Goal: Task Accomplishment & Management: Complete application form

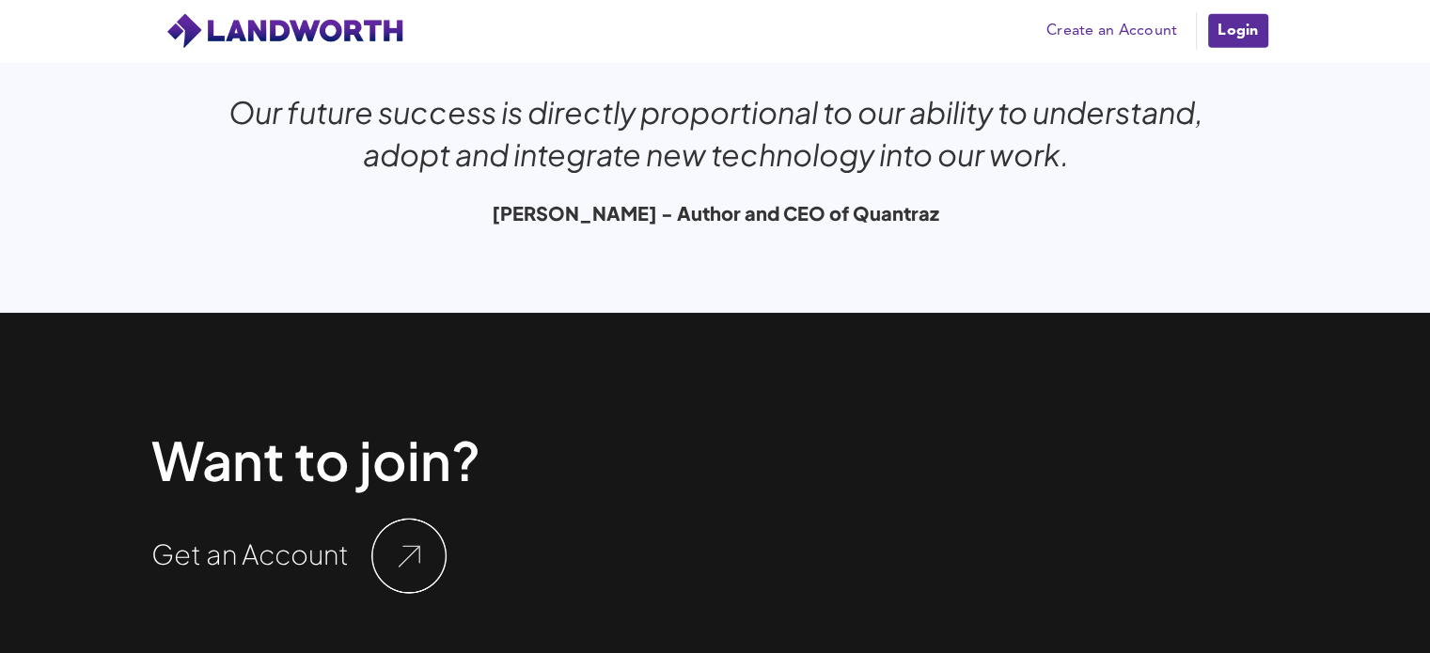
scroll to position [6341, 0]
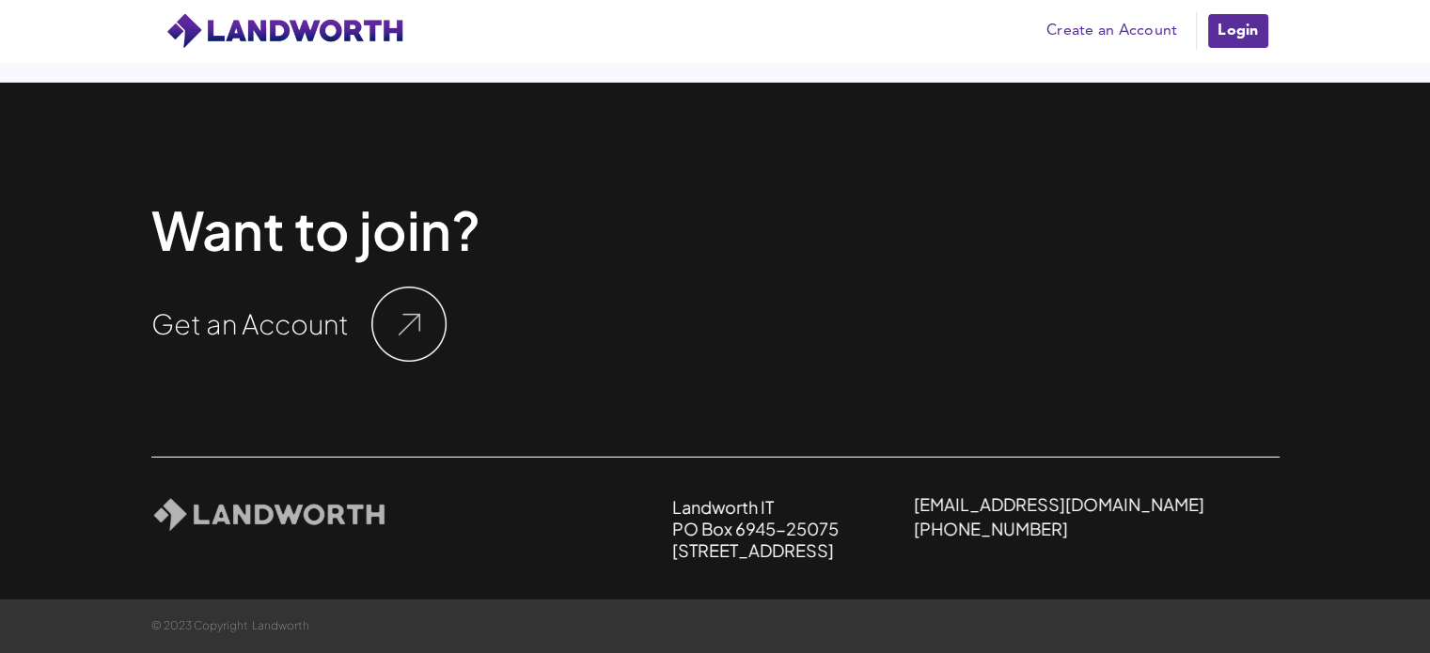
click at [214, 324] on h1 "Get an Account" at bounding box center [249, 323] width 197 height 27
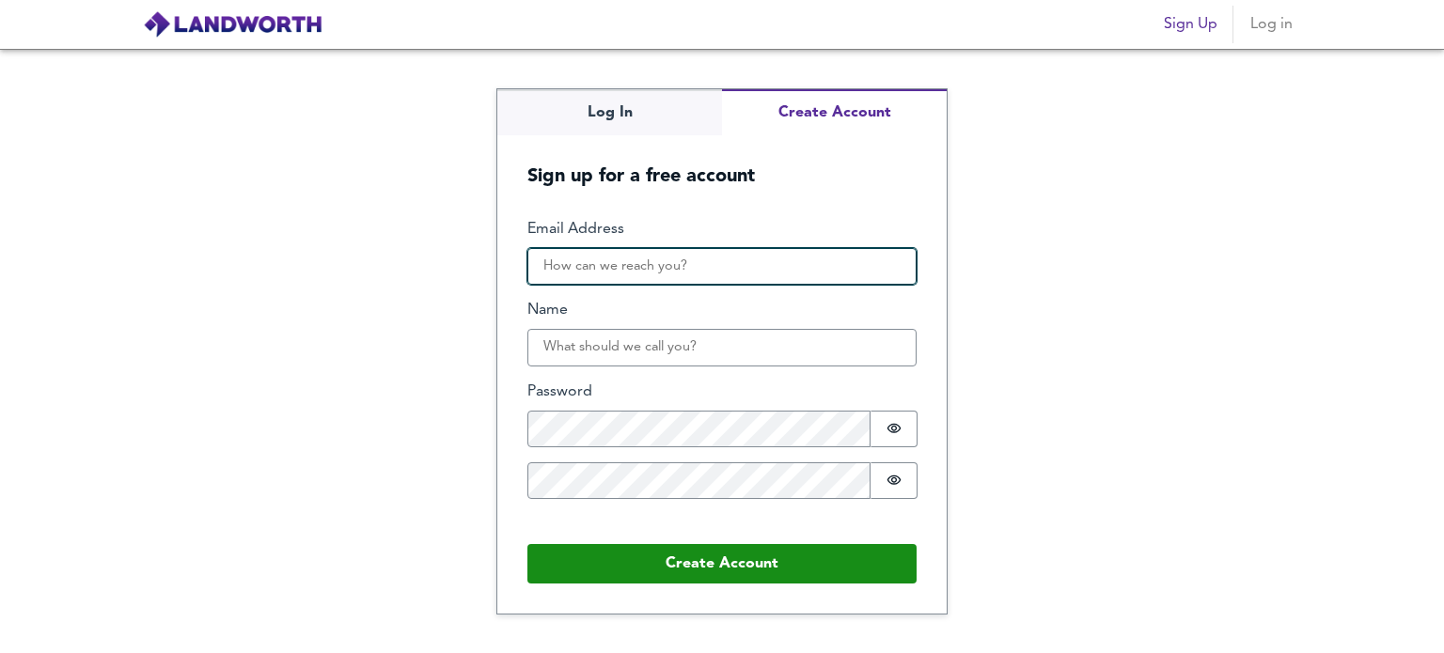
click at [664, 266] on input "Email Address" at bounding box center [721, 267] width 389 height 38
type input "[DOMAIN_NAME][EMAIL_ADDRESS][DOMAIN_NAME]"
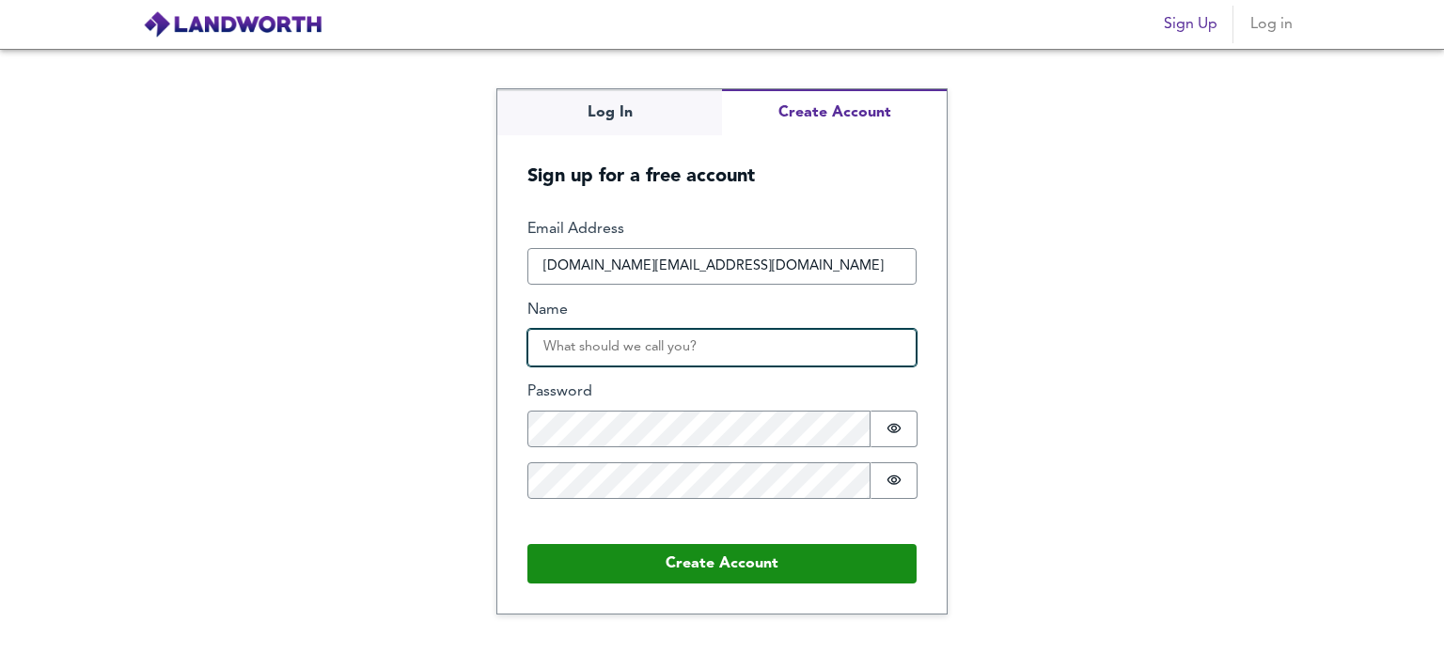
click at [647, 342] on input "Name" at bounding box center [721, 348] width 389 height 38
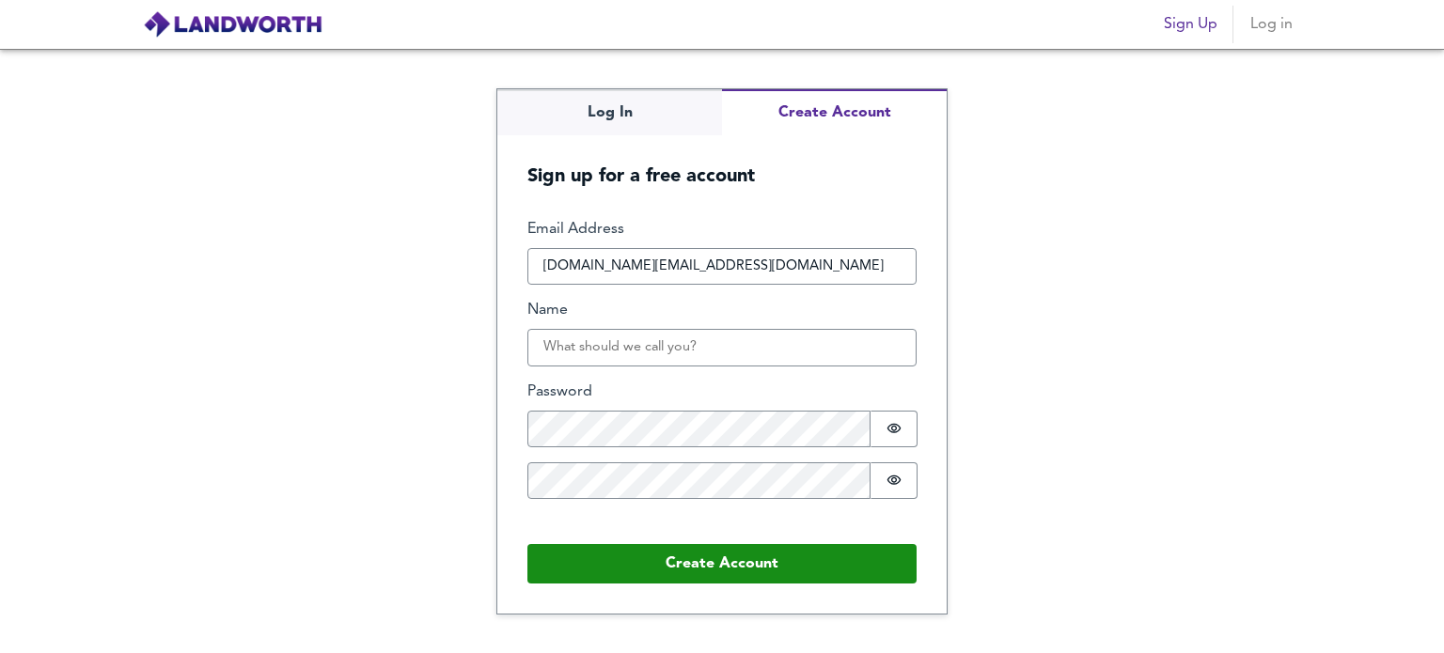
click at [481, 315] on div "Log In Create Account Sign up for a free account Email Address arbi.promo@gmail…" at bounding box center [722, 351] width 1444 height 604
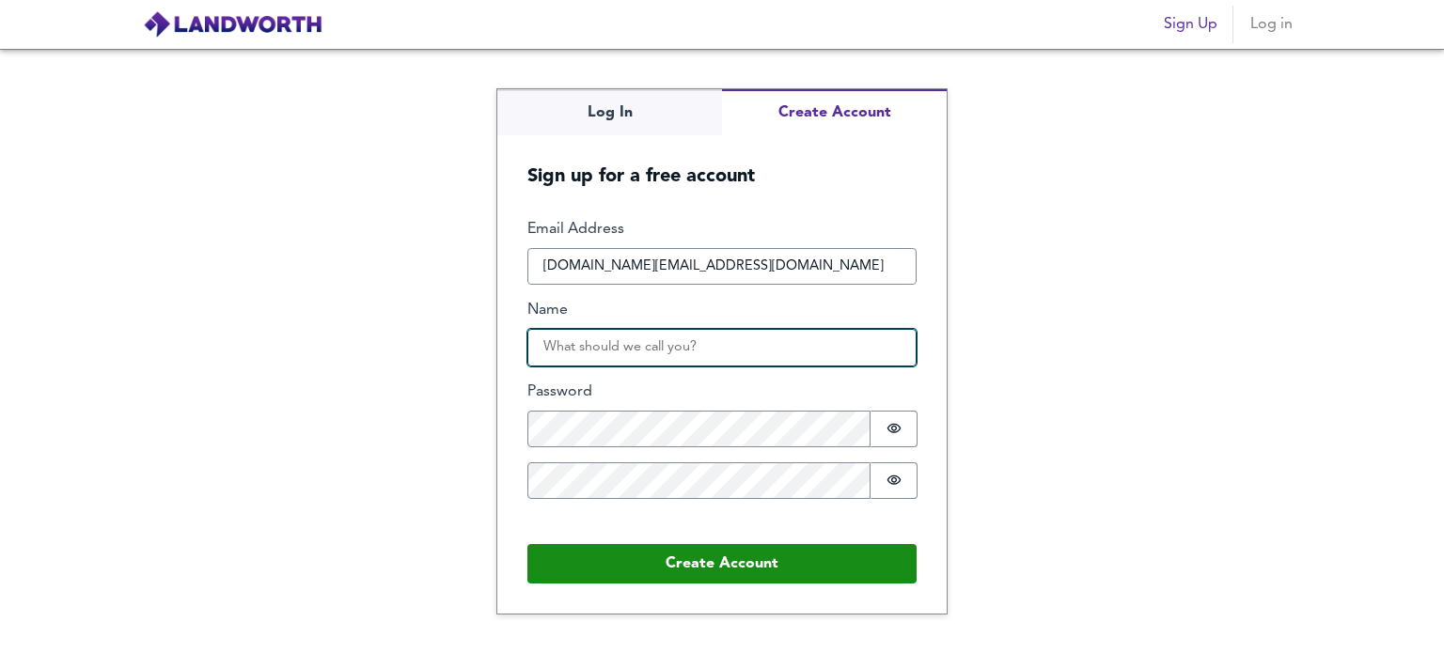
click at [572, 337] on input "Name" at bounding box center [721, 348] width 389 height 38
type input "Arbi"
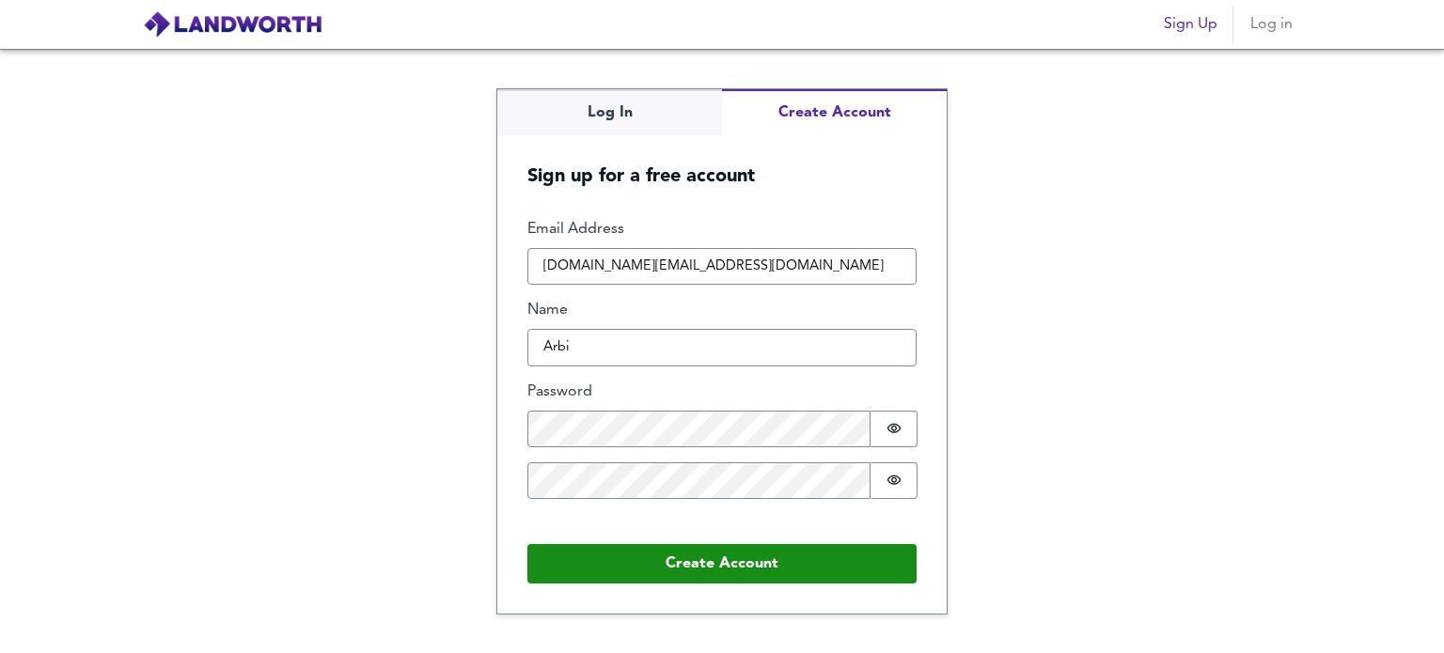
click at [675, 590] on form "Email Address arbi.promo@gmail.com Name Arbi Password Password is hidden Confir…" at bounding box center [721, 401] width 449 height 425
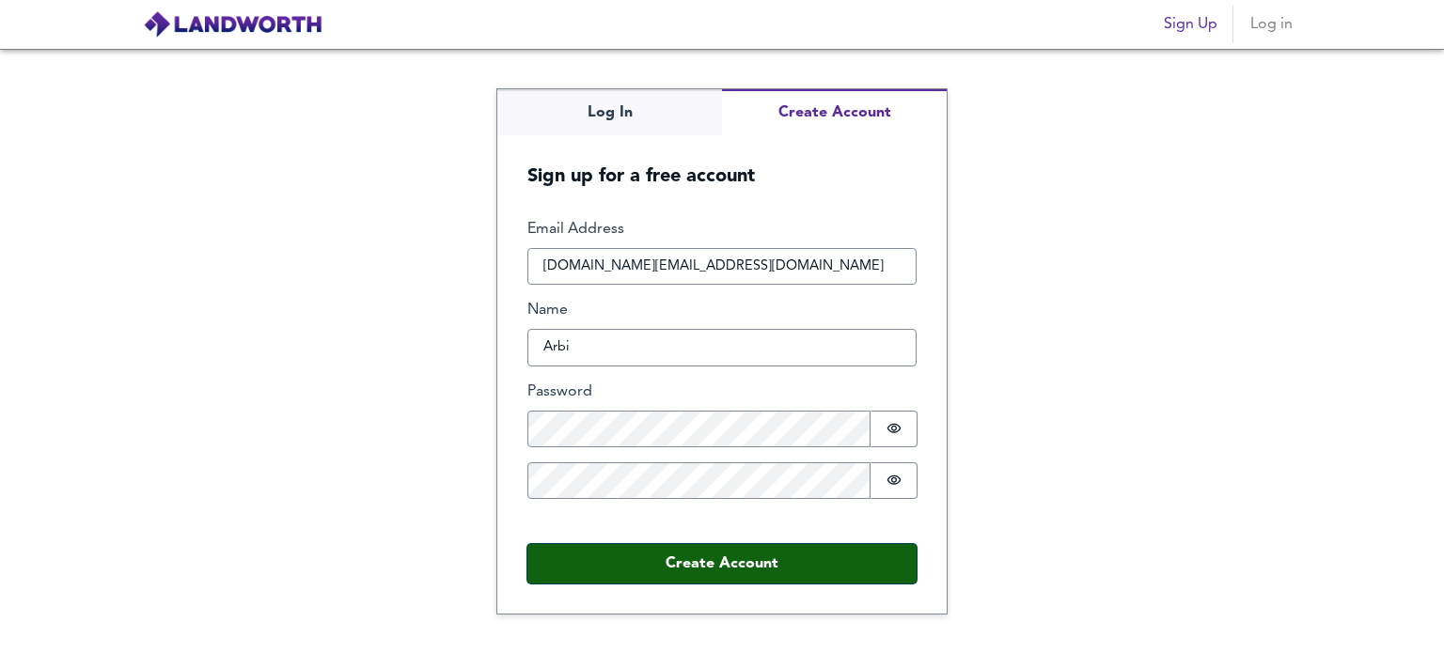
click at [705, 567] on button "Create Account" at bounding box center [721, 563] width 389 height 39
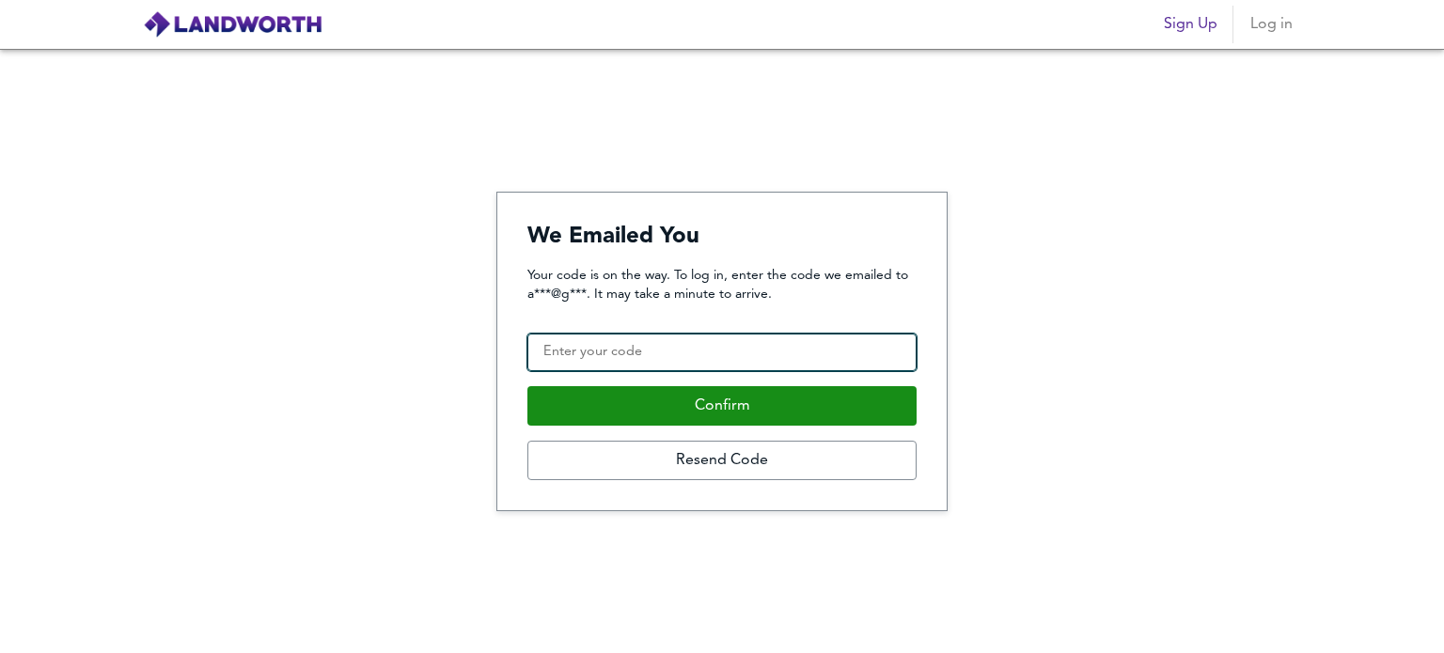
click at [678, 357] on input "Confirmation Code" at bounding box center [721, 353] width 389 height 38
paste input "311763"
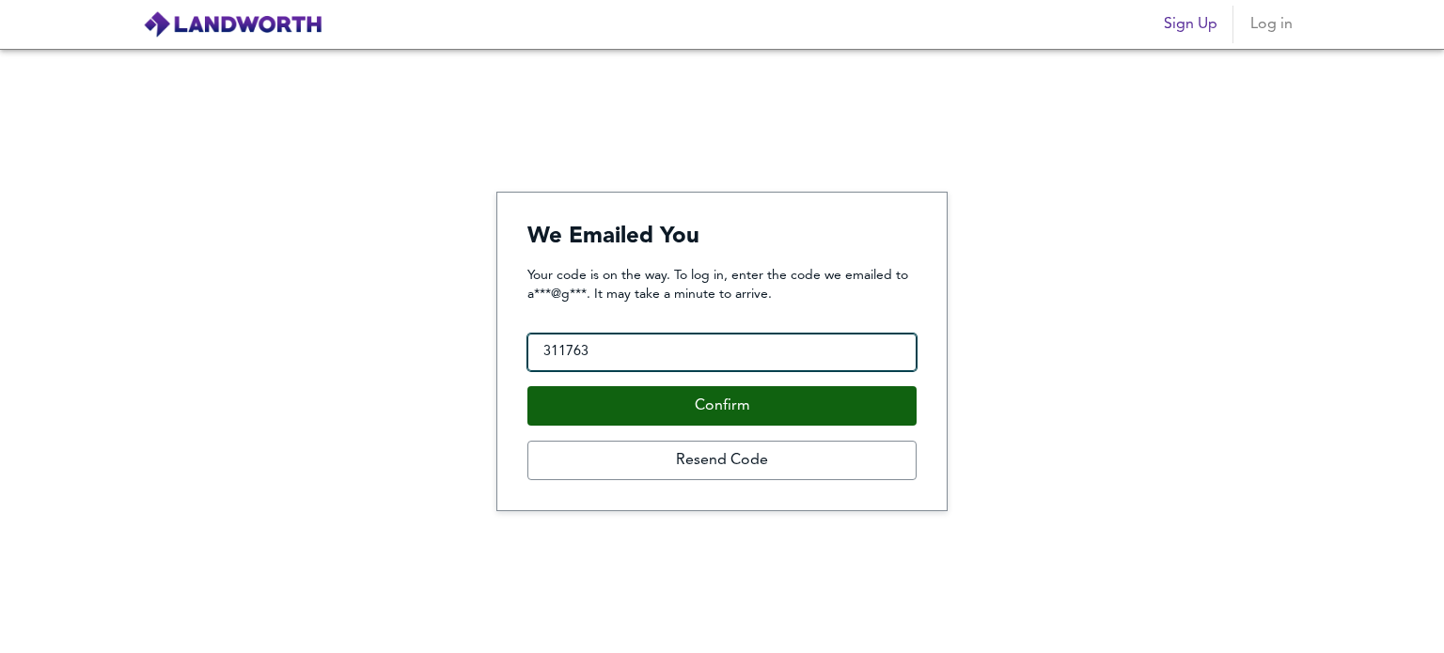
type input "311763"
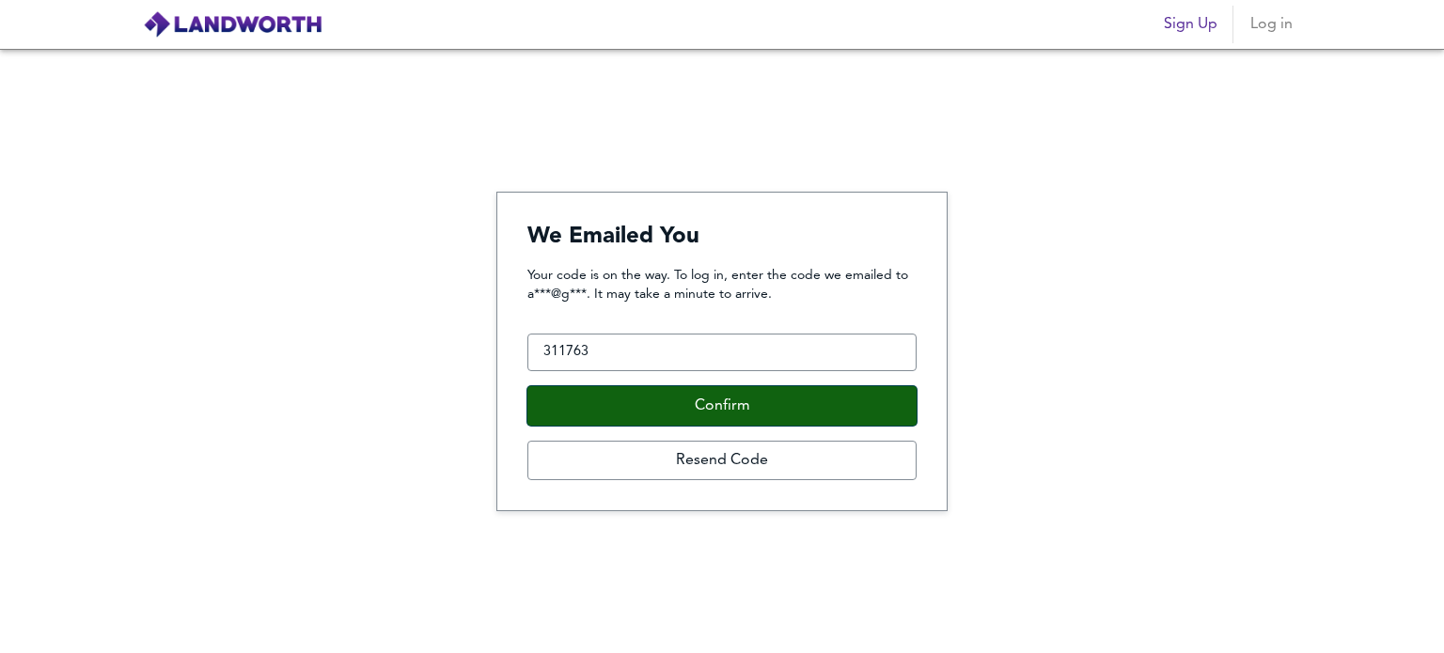
click at [622, 390] on button "Confirm" at bounding box center [721, 405] width 389 height 39
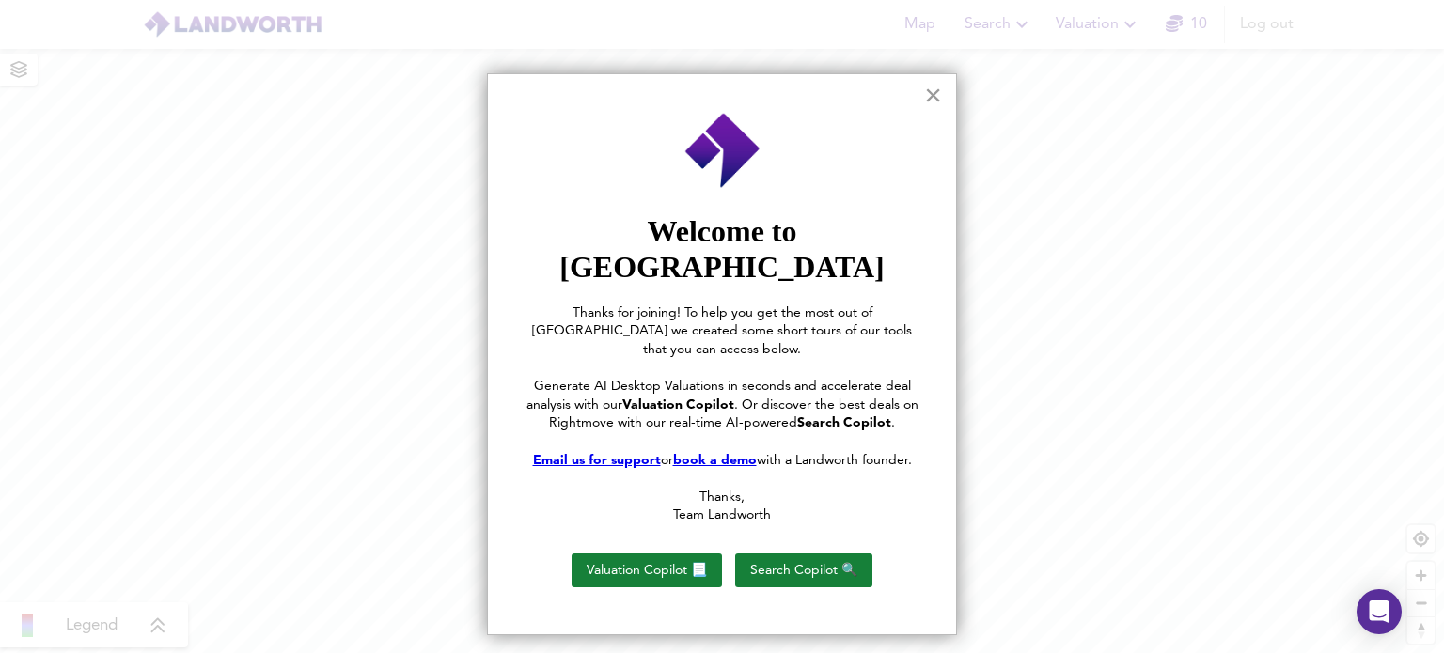
click at [924, 96] on button "×" at bounding box center [933, 95] width 18 height 30
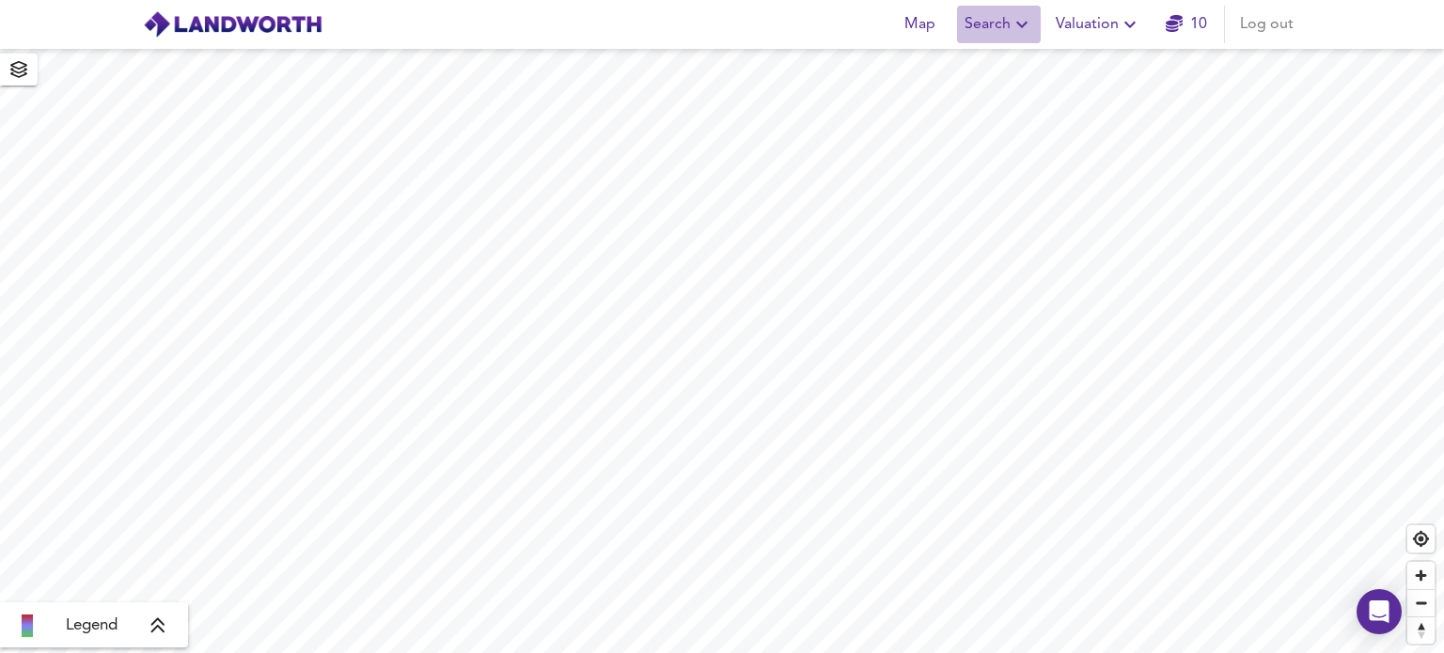
click at [1003, 24] on span "Search" at bounding box center [998, 24] width 69 height 26
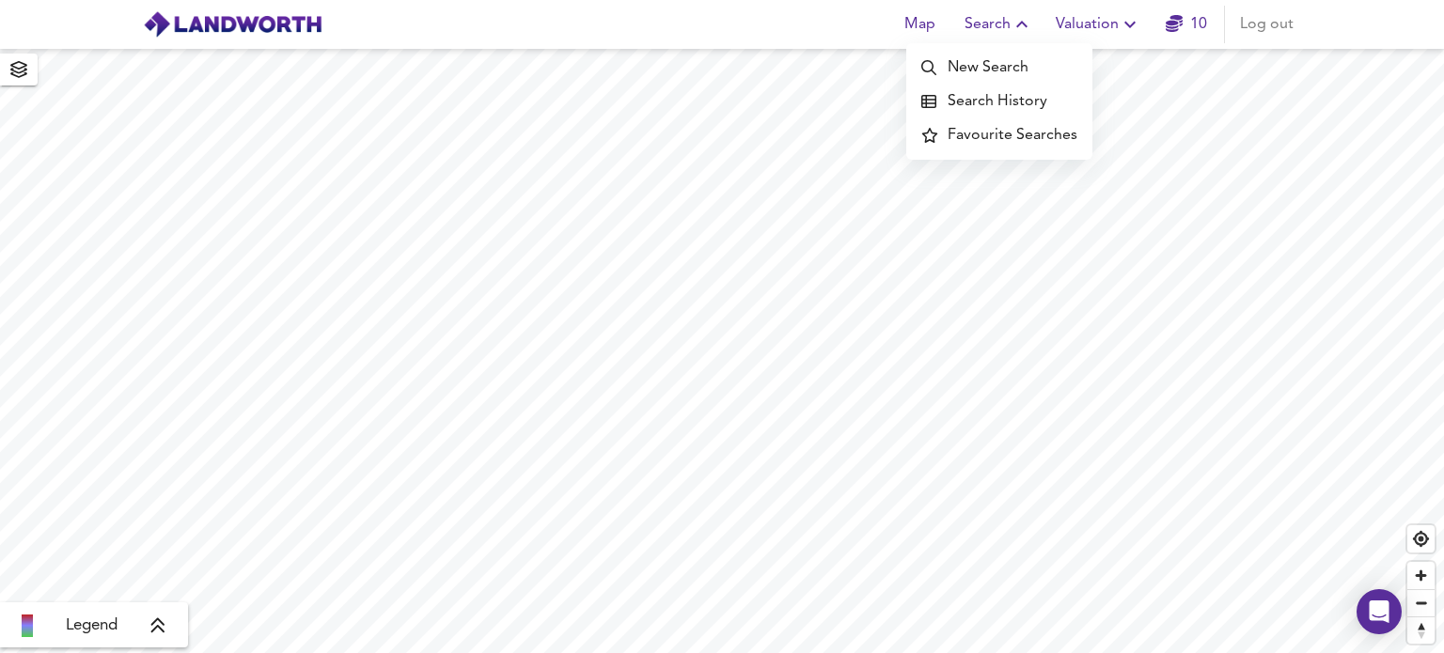
click at [150, 622] on icon at bounding box center [157, 626] width 17 height 19
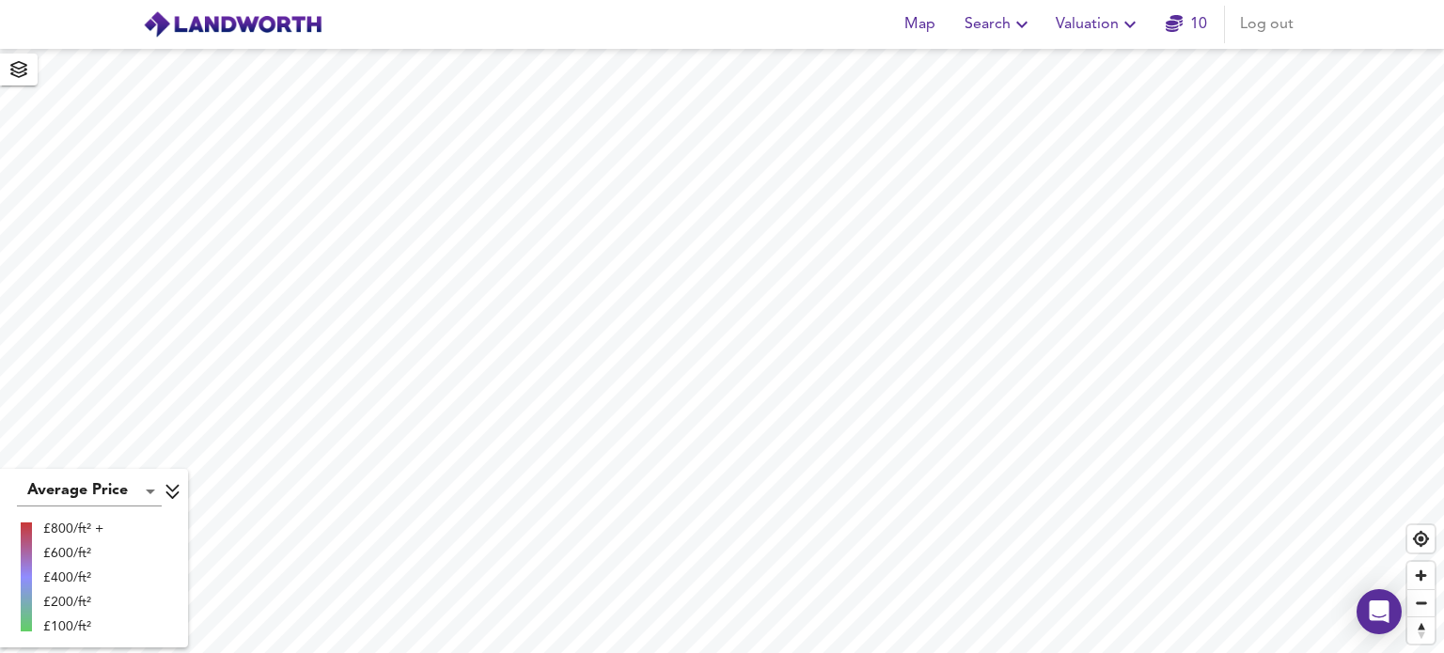
click at [1012, 22] on icon "button" at bounding box center [1022, 24] width 23 height 23
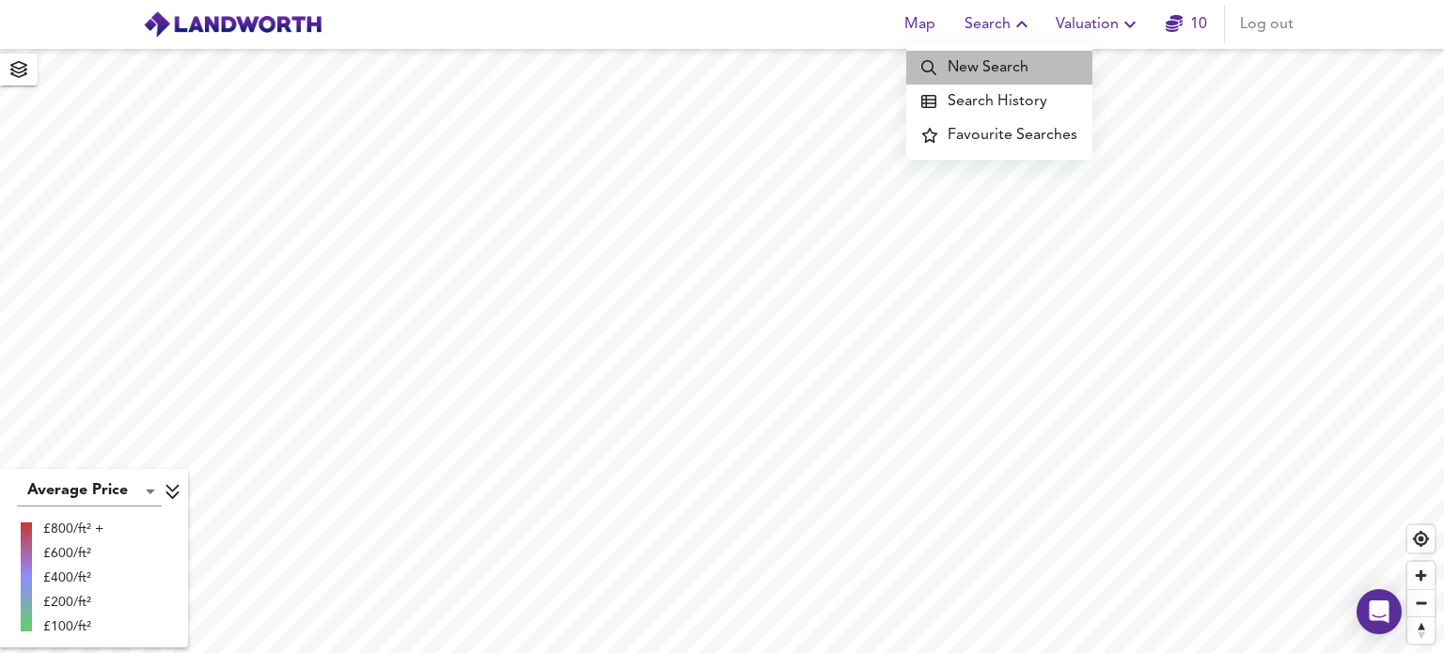
click at [1007, 63] on li "New Search" at bounding box center [999, 68] width 186 height 34
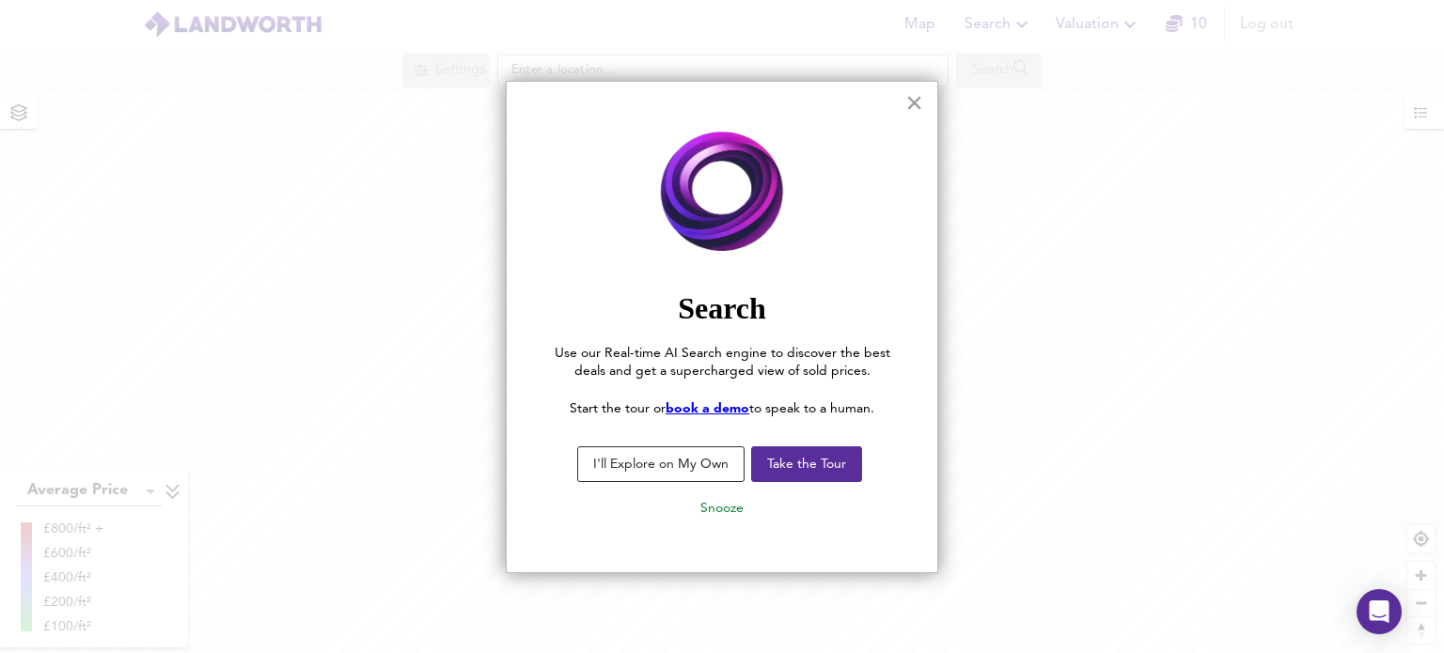
click at [711, 473] on button "I'll Explore on My Own" at bounding box center [660, 465] width 167 height 36
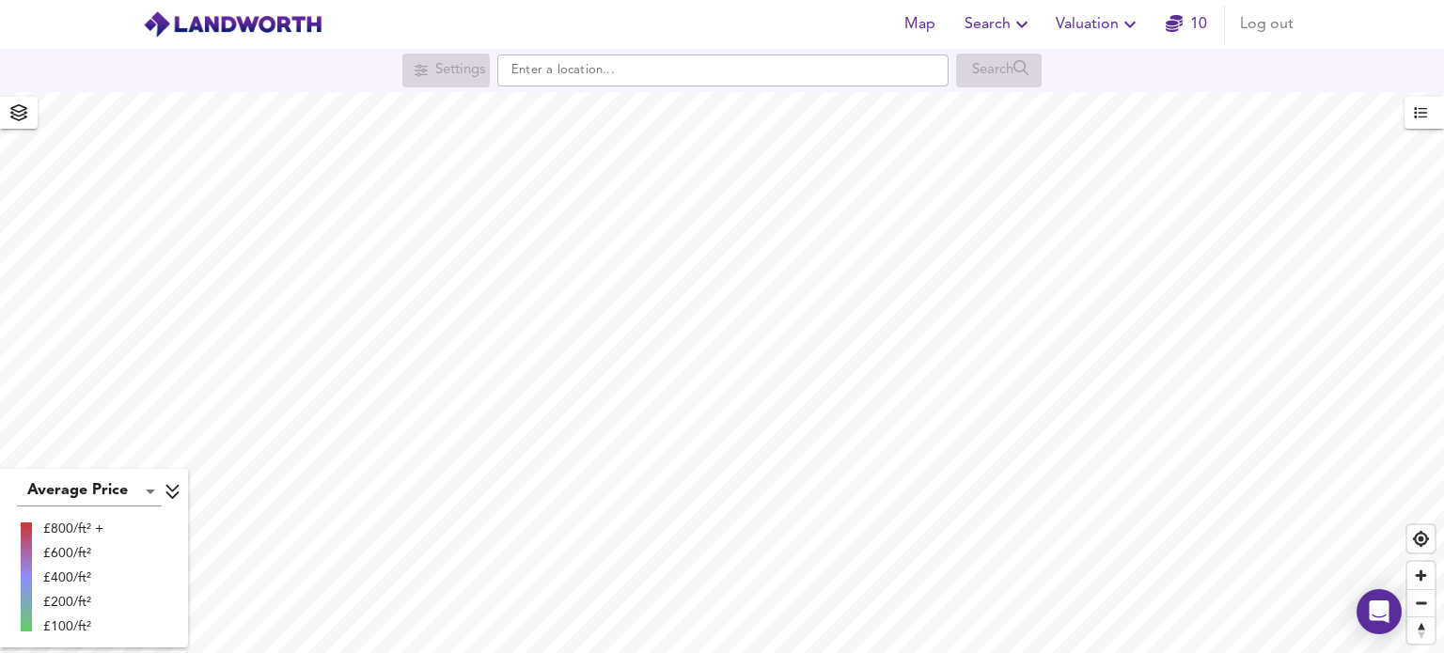
click at [1175, 28] on icon "button" at bounding box center [1174, 23] width 17 height 17
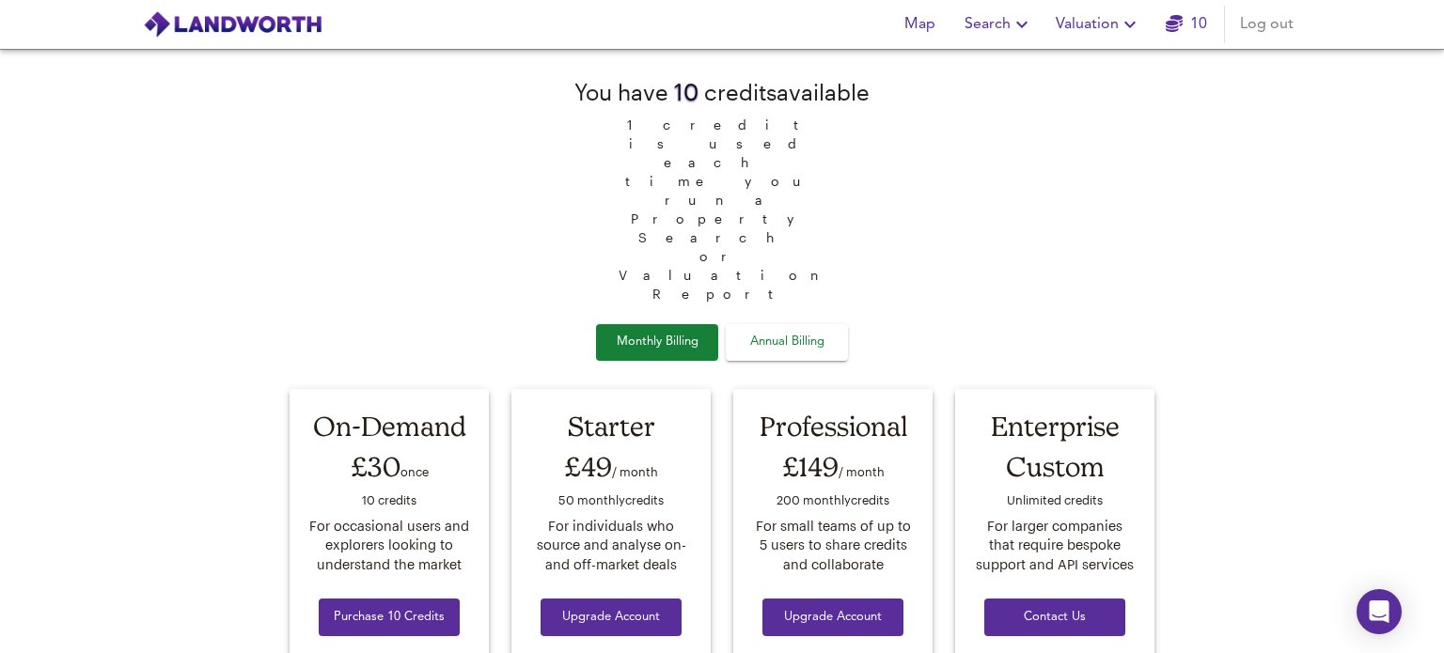
click at [1176, 28] on icon "button" at bounding box center [1174, 23] width 17 height 17
click at [931, 25] on span "Map" at bounding box center [919, 24] width 45 height 26
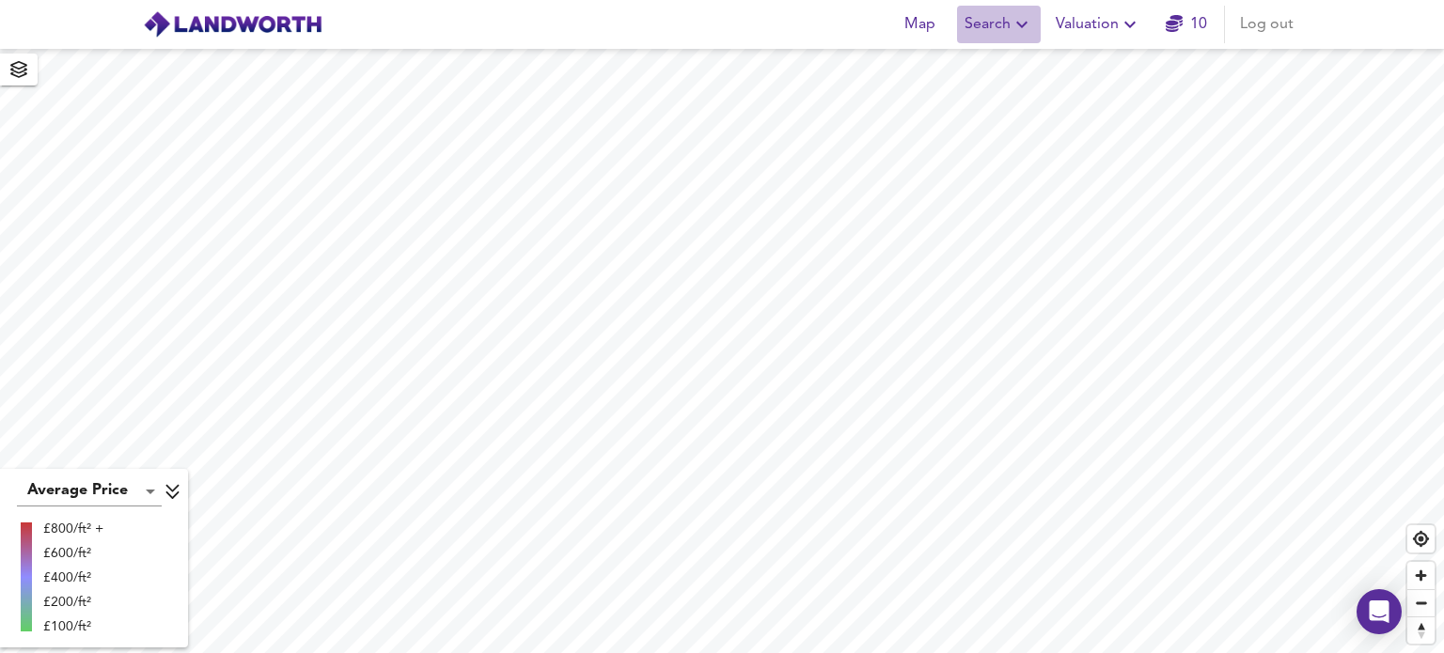
click at [1000, 29] on span "Search" at bounding box center [998, 24] width 69 height 26
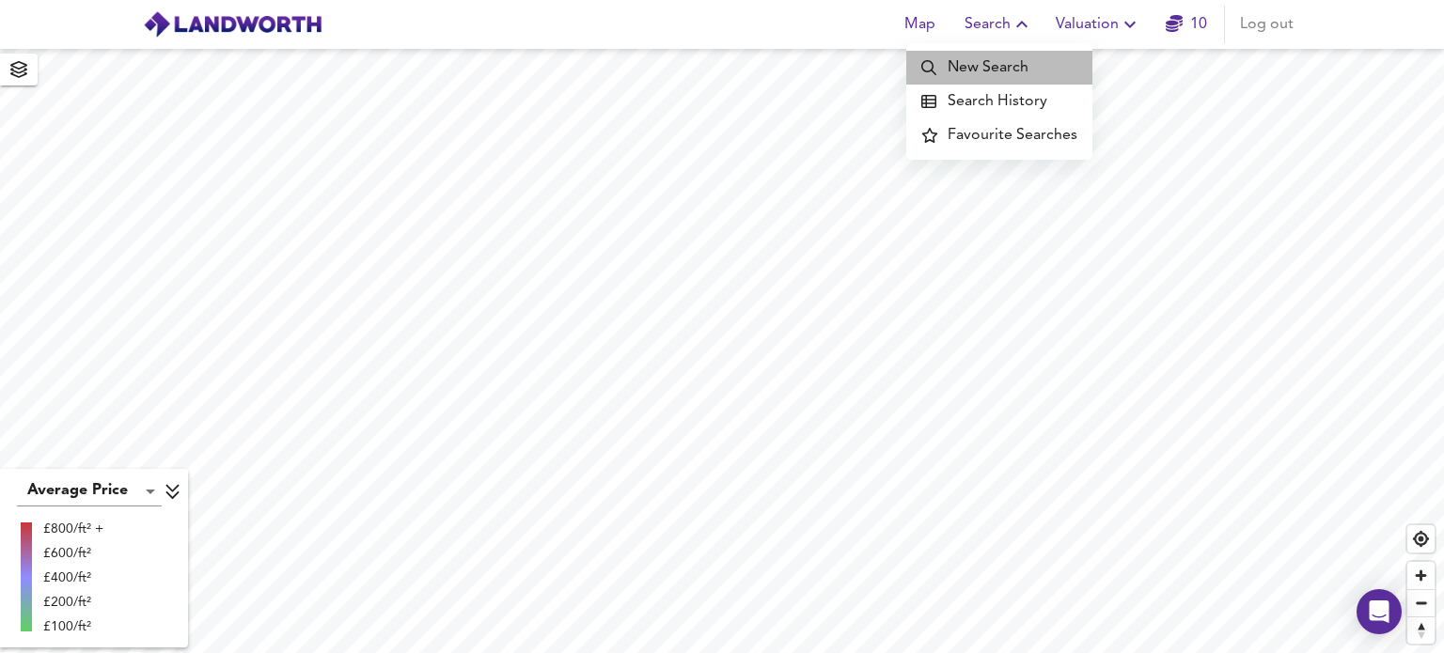
click at [1022, 69] on li "New Search" at bounding box center [999, 68] width 186 height 34
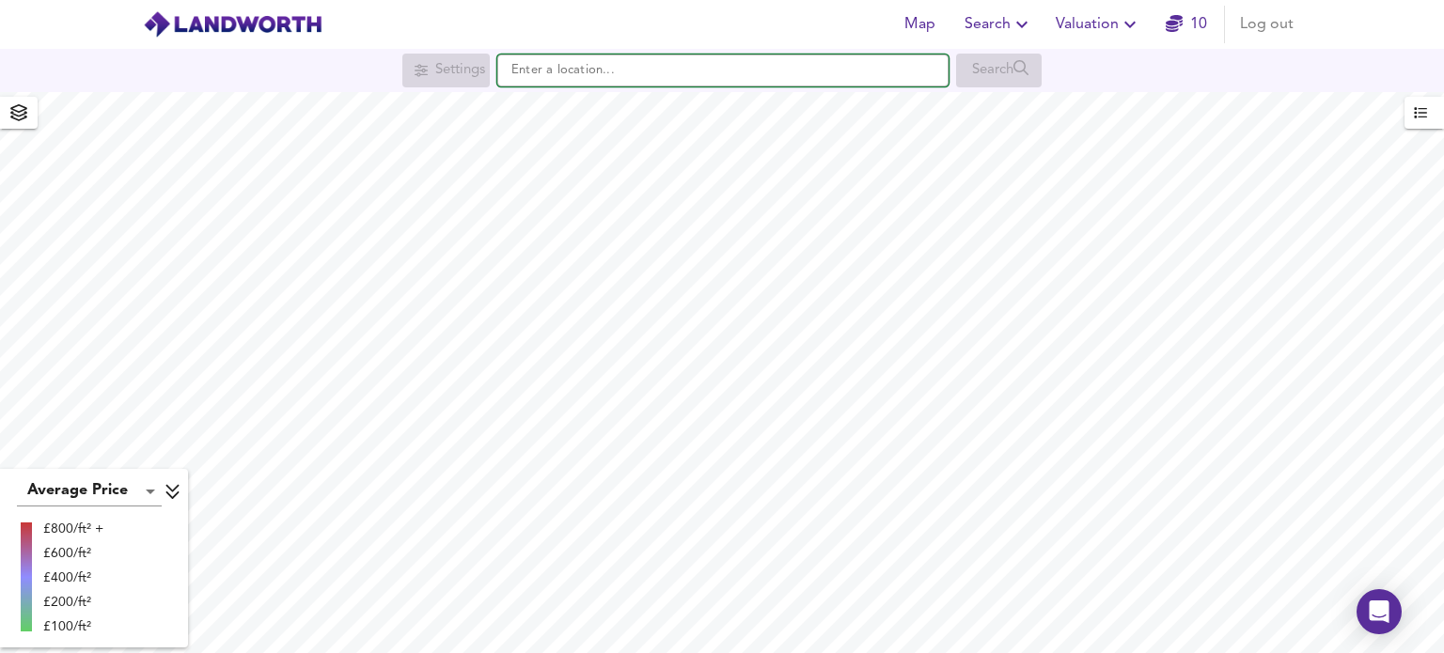
click at [621, 79] on input "text" at bounding box center [722, 71] width 451 height 32
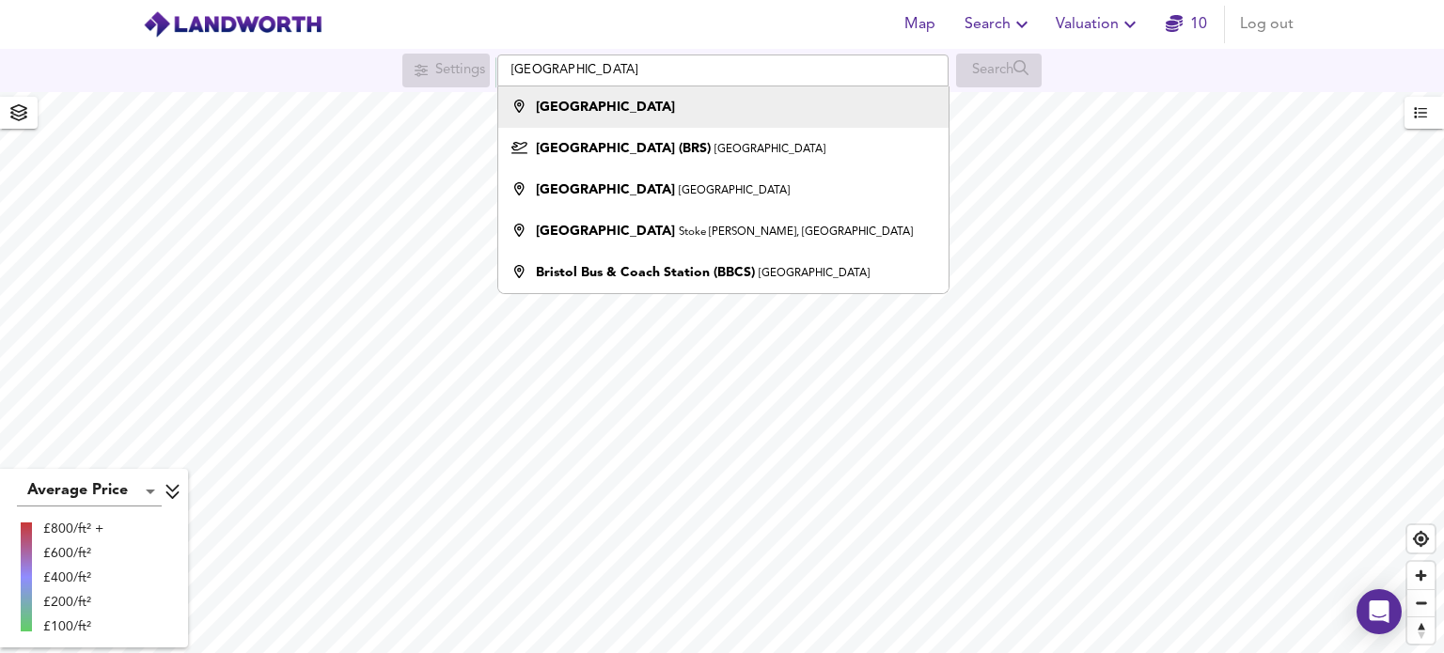
click at [617, 106] on div "[GEOGRAPHIC_DATA]" at bounding box center [718, 107] width 431 height 19
type input "[GEOGRAPHIC_DATA]"
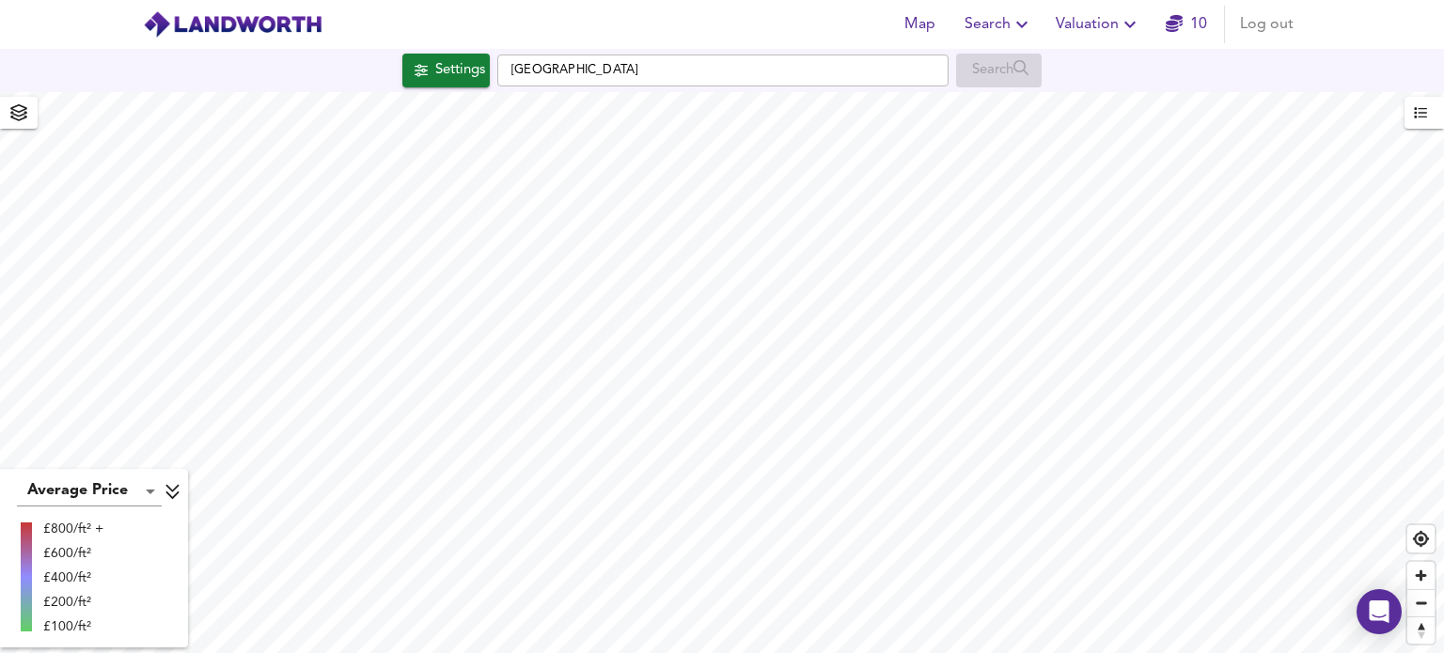
checkbox input "false"
checkbox input "true"
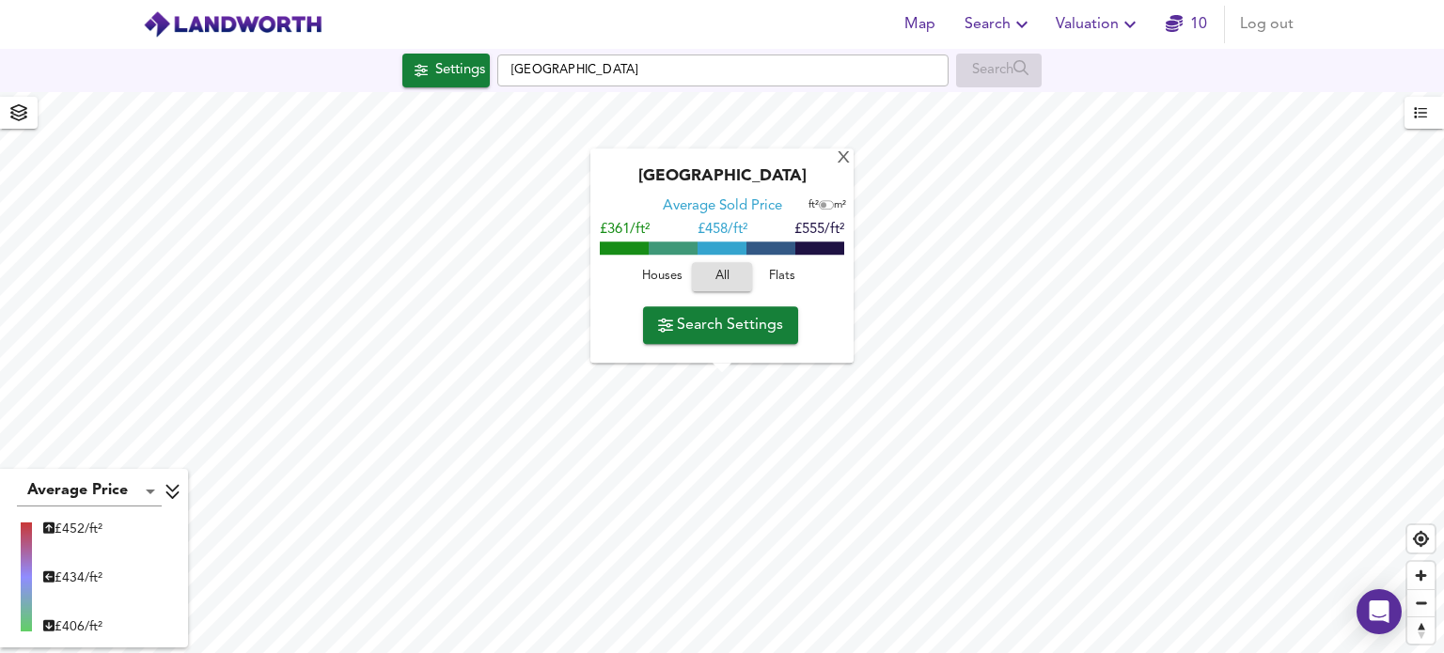
click at [748, 330] on span "Search Settings" at bounding box center [720, 325] width 125 height 26
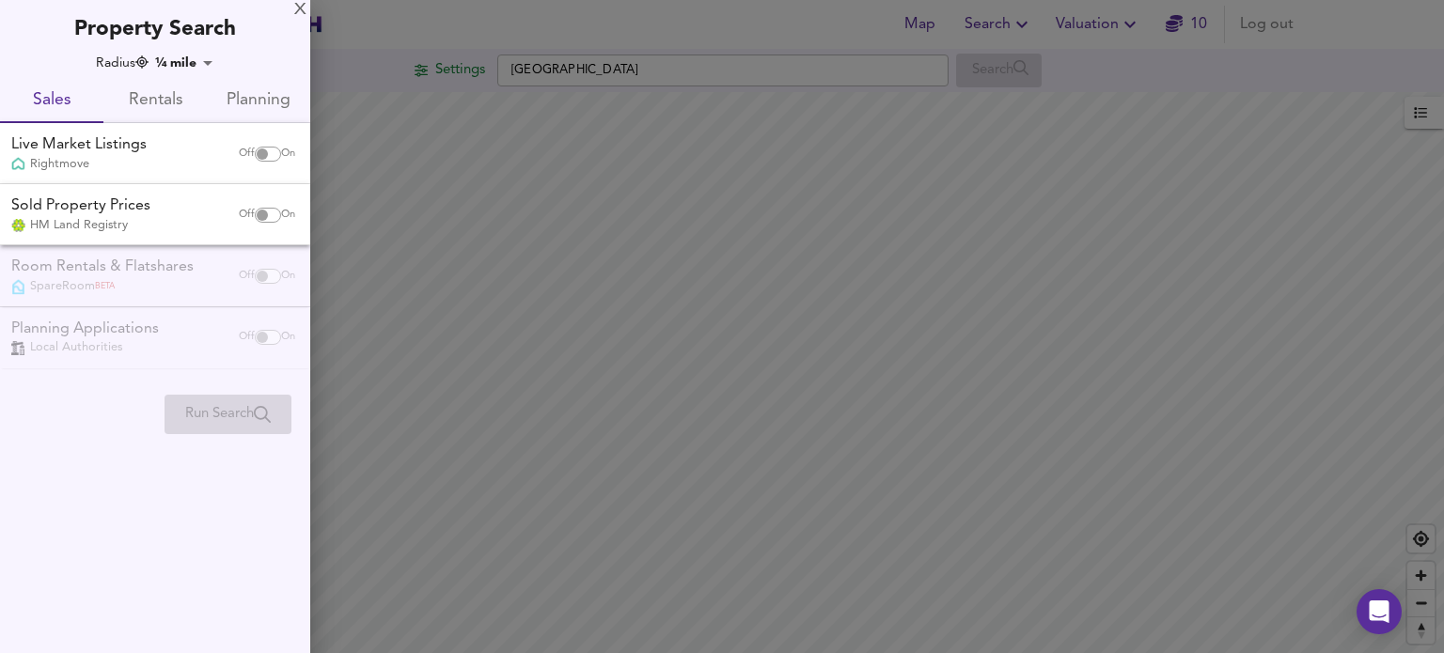
click at [180, 104] on span "Rentals" at bounding box center [155, 100] width 81 height 29
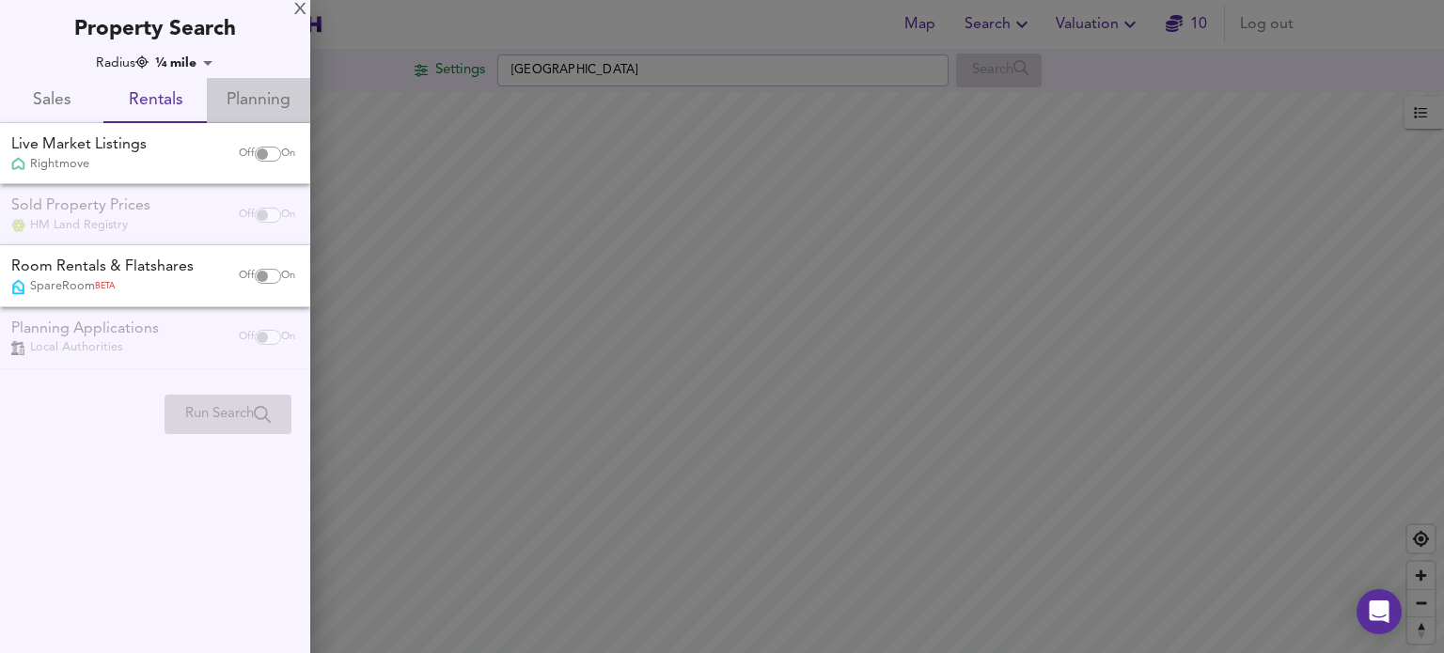
click at [252, 104] on span "Planning" at bounding box center [258, 100] width 81 height 29
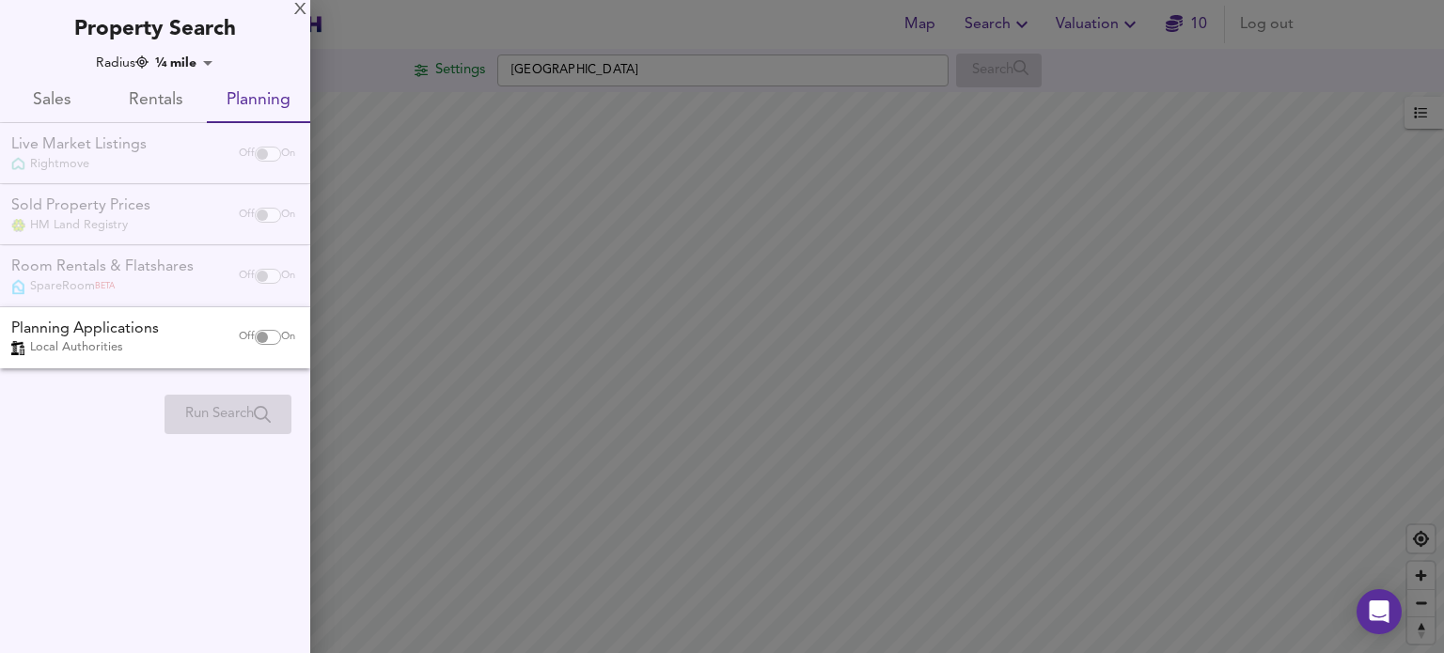
click at [261, 335] on input "checkbox" at bounding box center [262, 337] width 45 height 15
checkbox input "true"
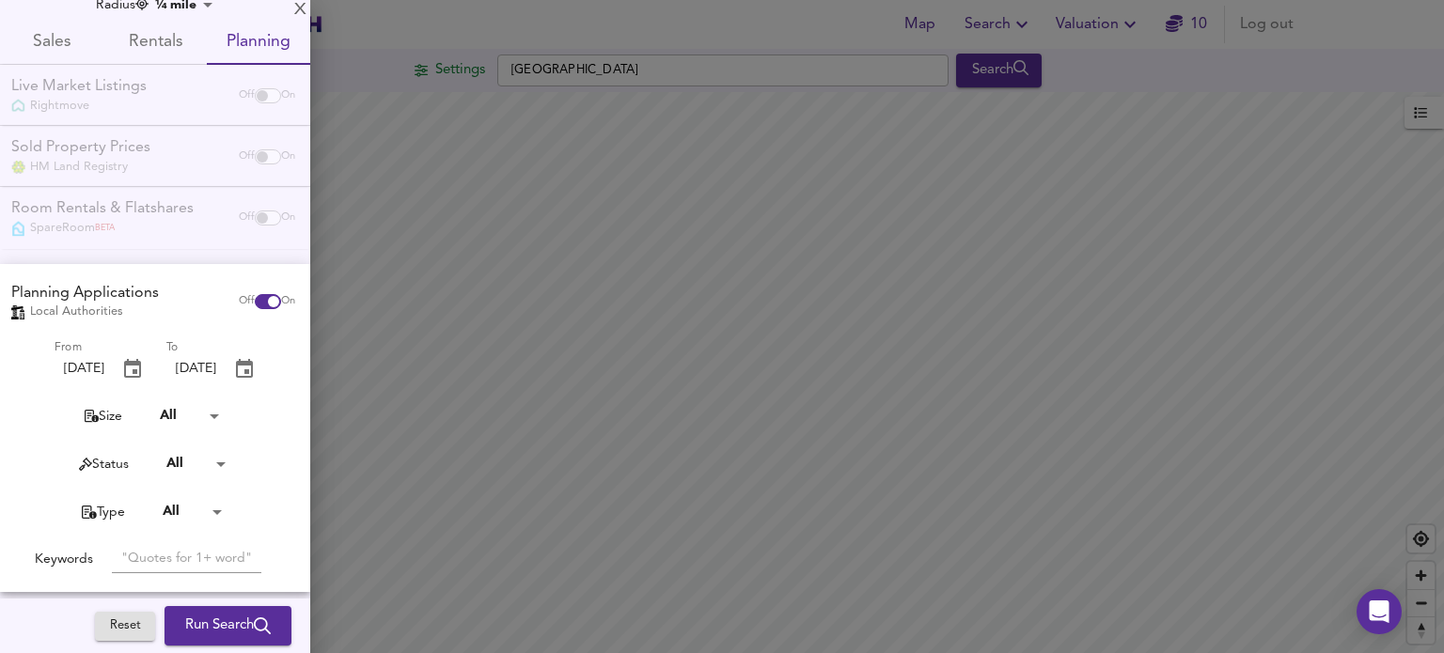
scroll to position [86, 0]
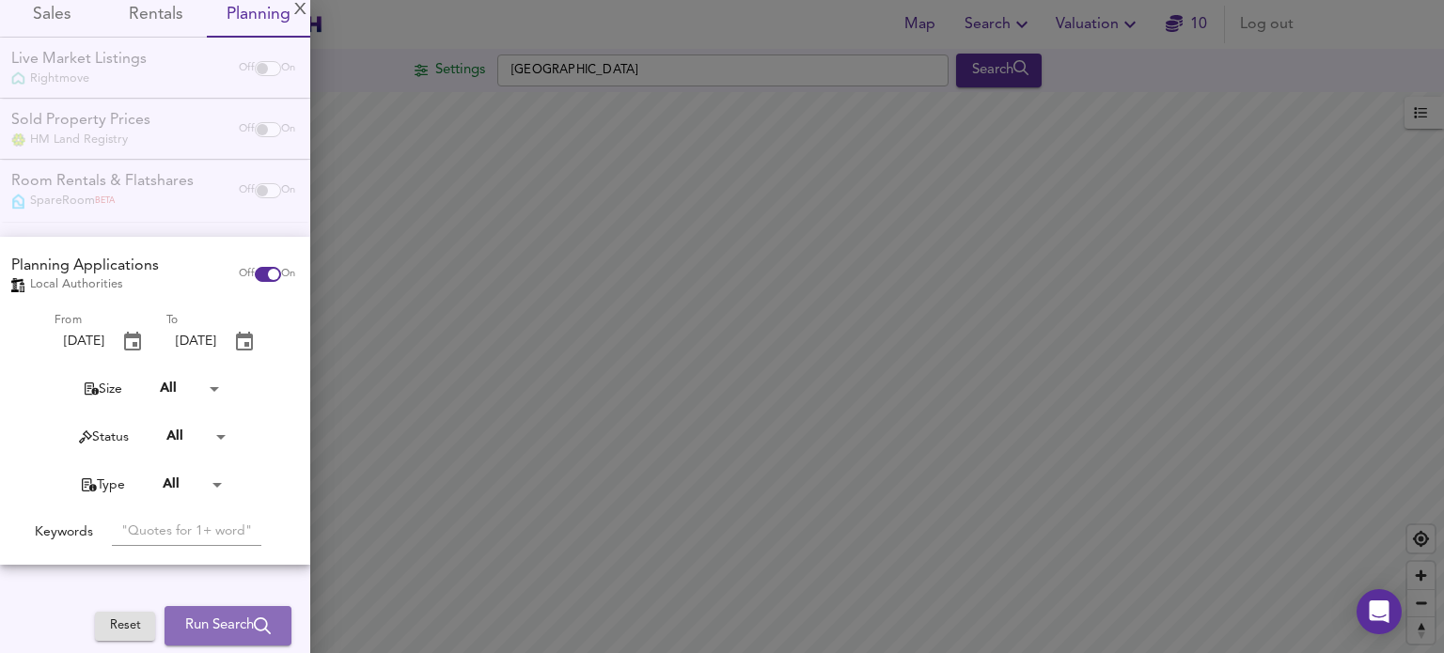
click at [185, 617] on span "Run Search" at bounding box center [228, 626] width 86 height 24
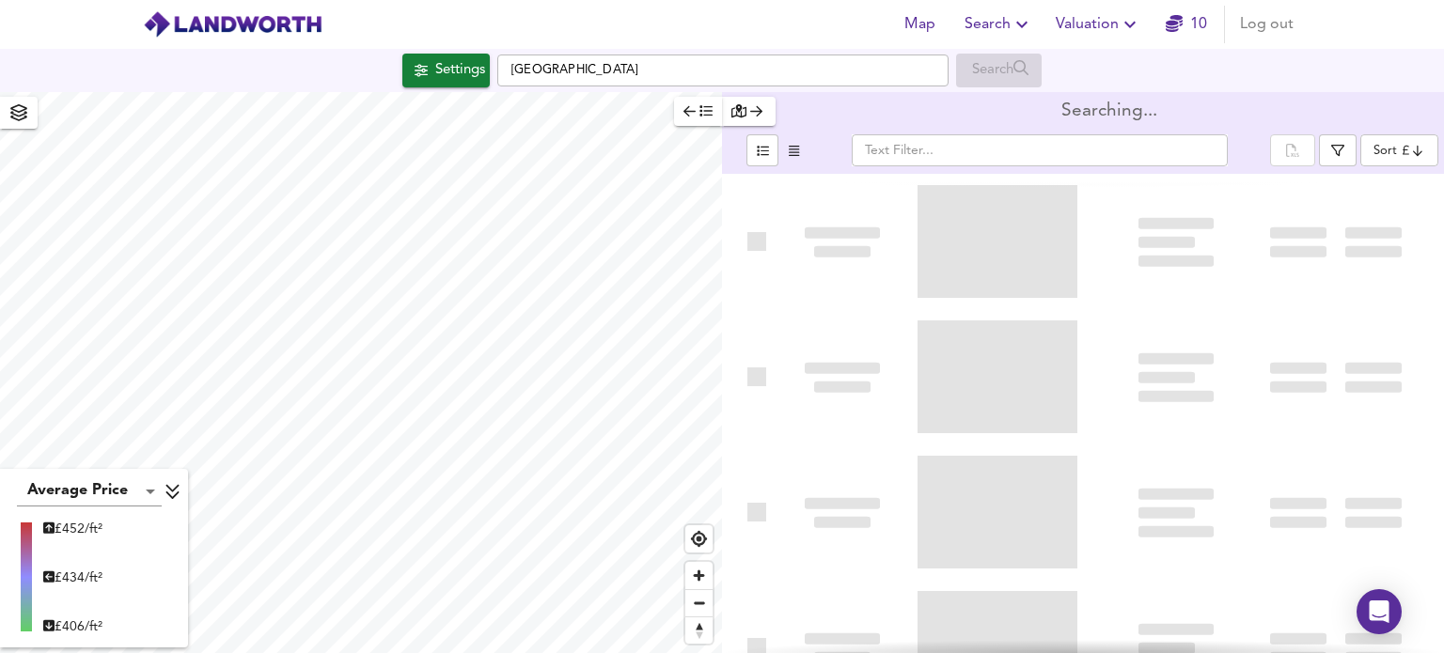
click at [861, 149] on div "Average Price landworth £ 452/ft² £ 434/ft² £ 406/ft² Searching... ​ Sort cheap…" at bounding box center [722, 372] width 1444 height 561
type input "newest"
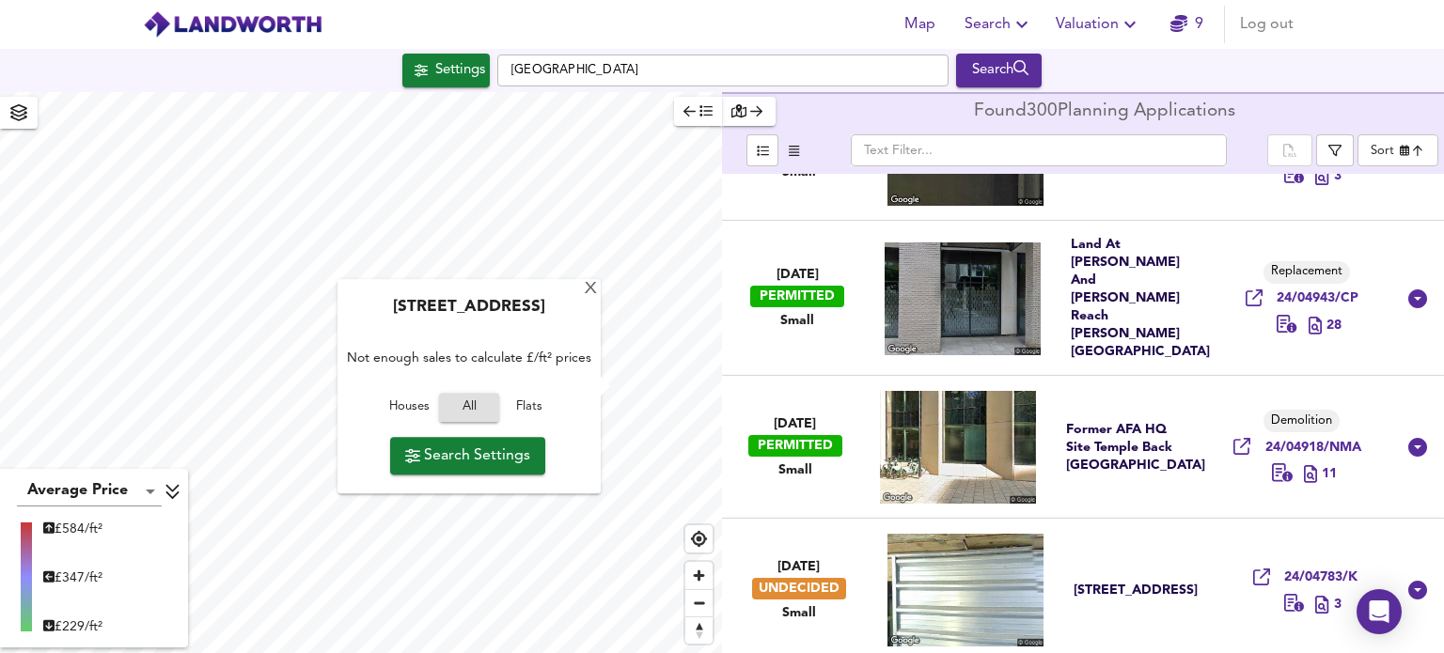
scroll to position [1034, 0]
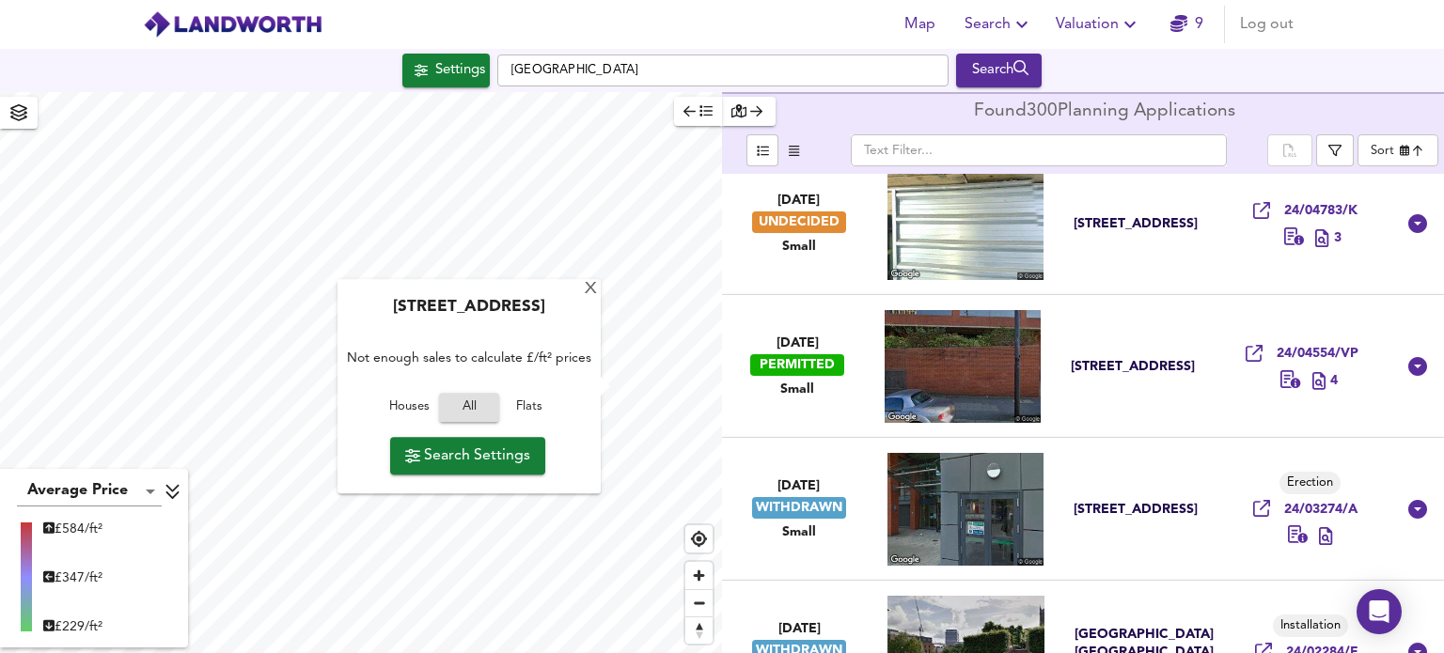
type input "3190"
click at [590, 289] on div "X" at bounding box center [591, 290] width 16 height 18
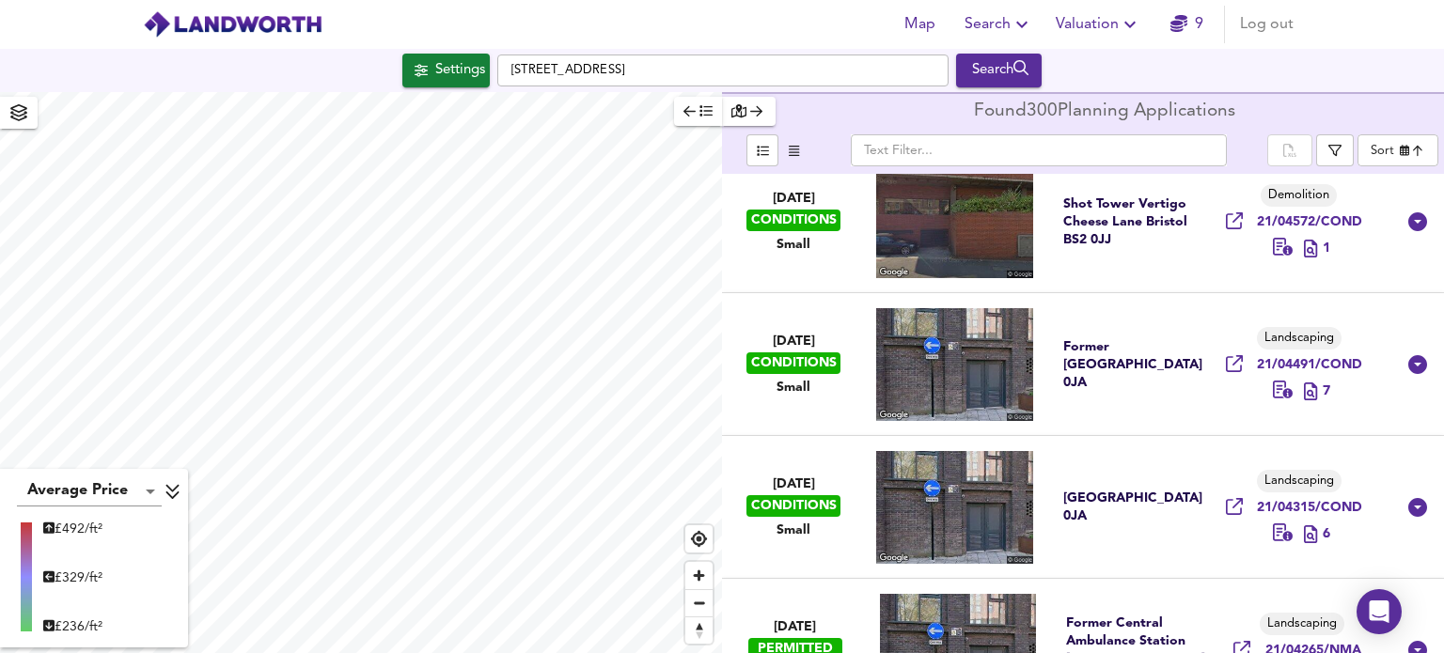
scroll to position [8648, 0]
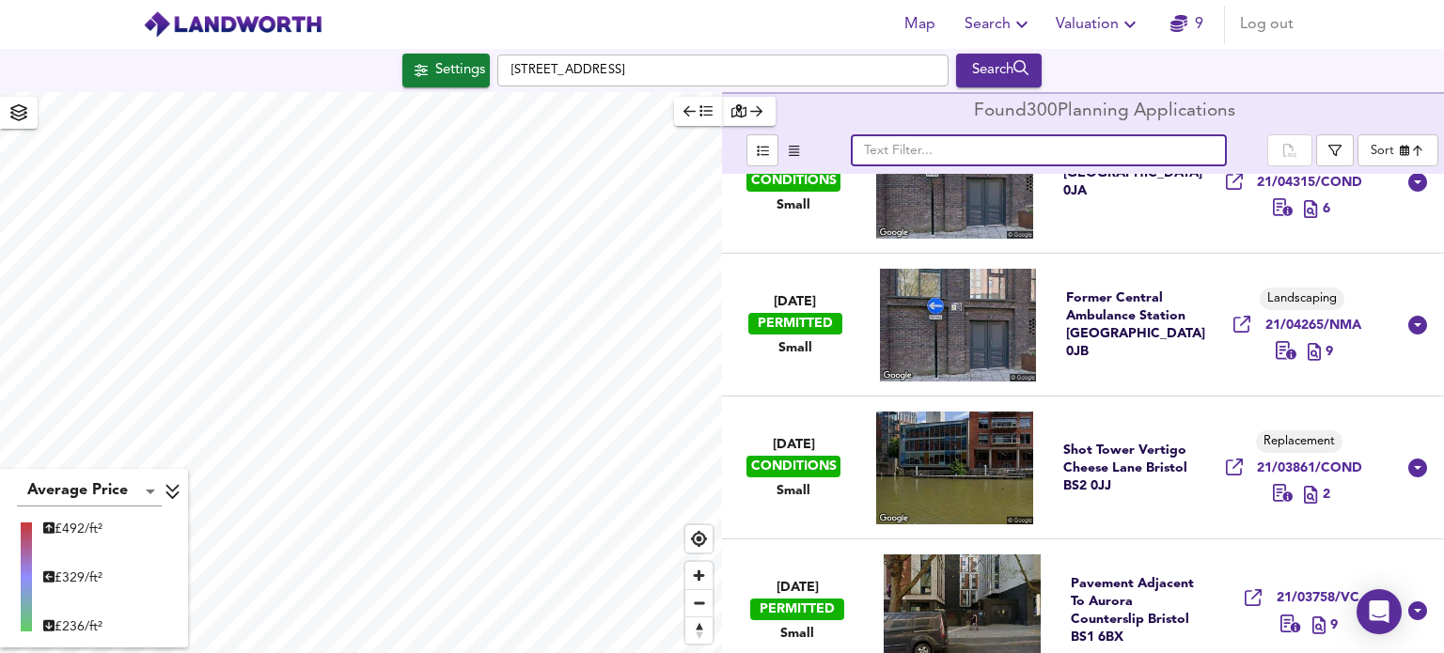
click at [997, 150] on input "text" at bounding box center [1039, 150] width 376 height 32
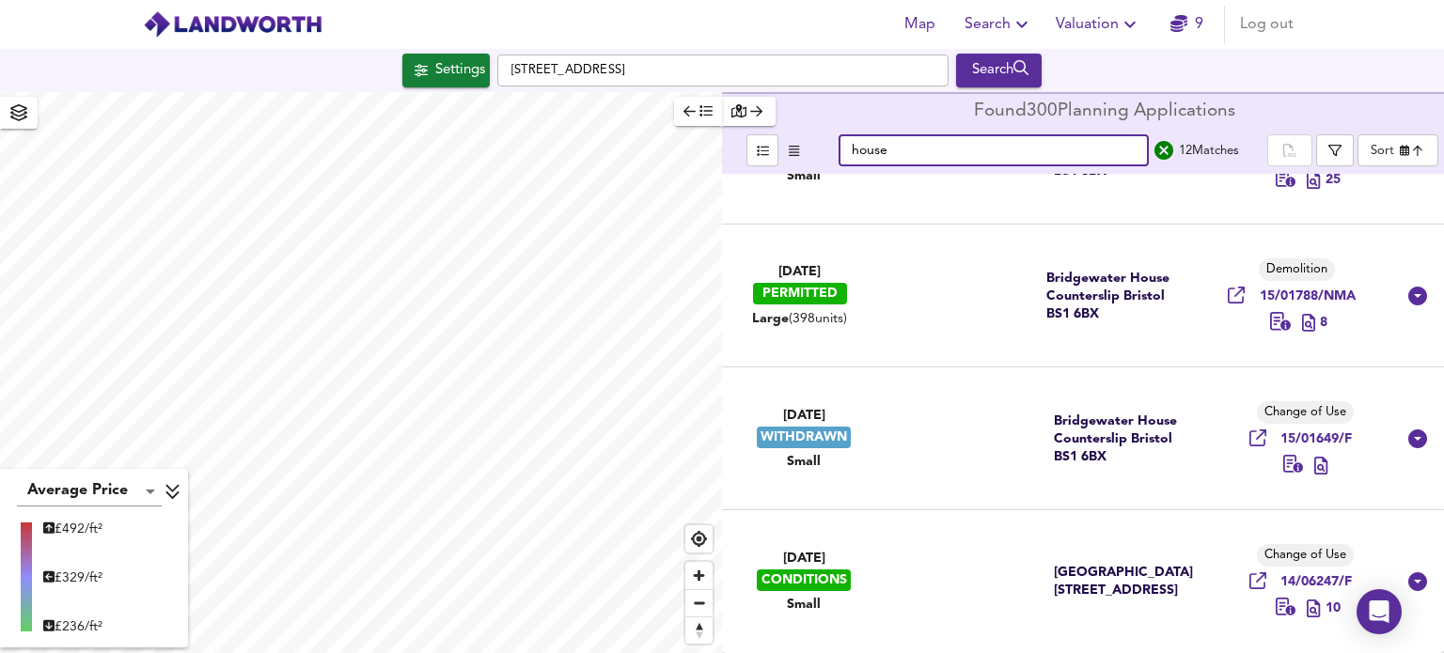
scroll to position [361, 0]
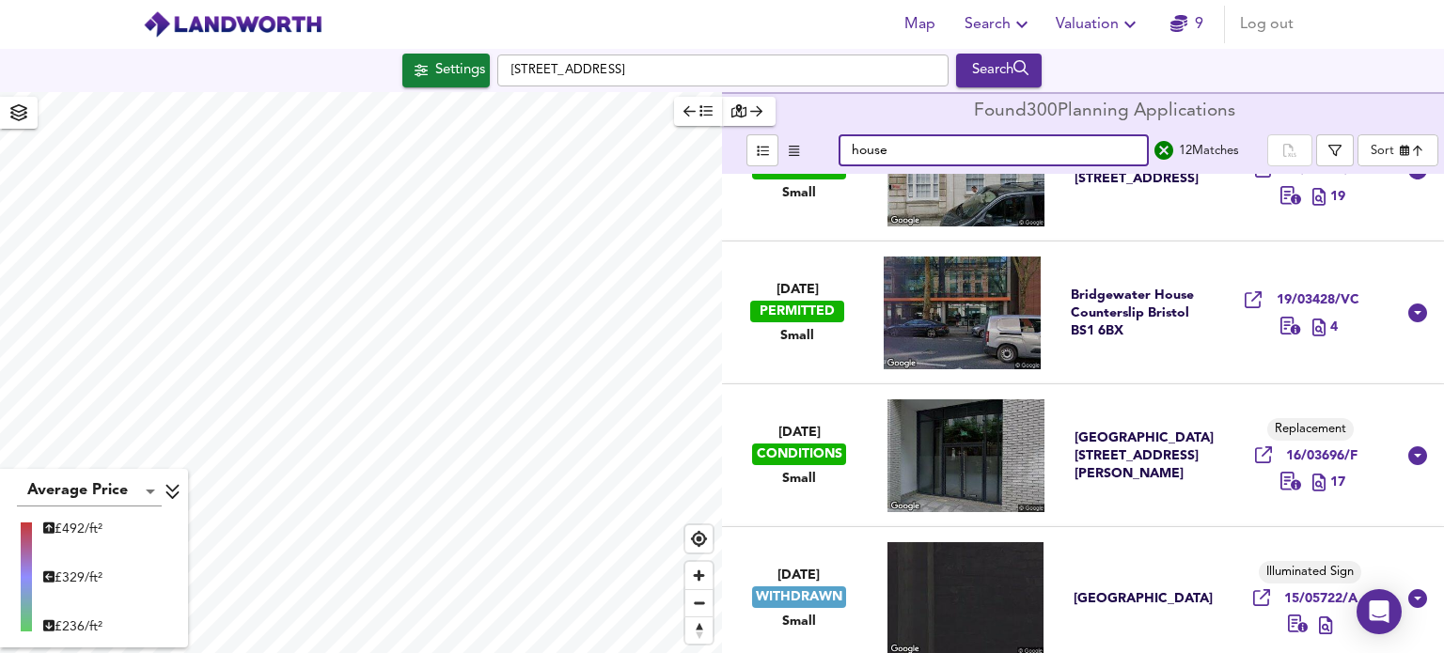
type input "house"
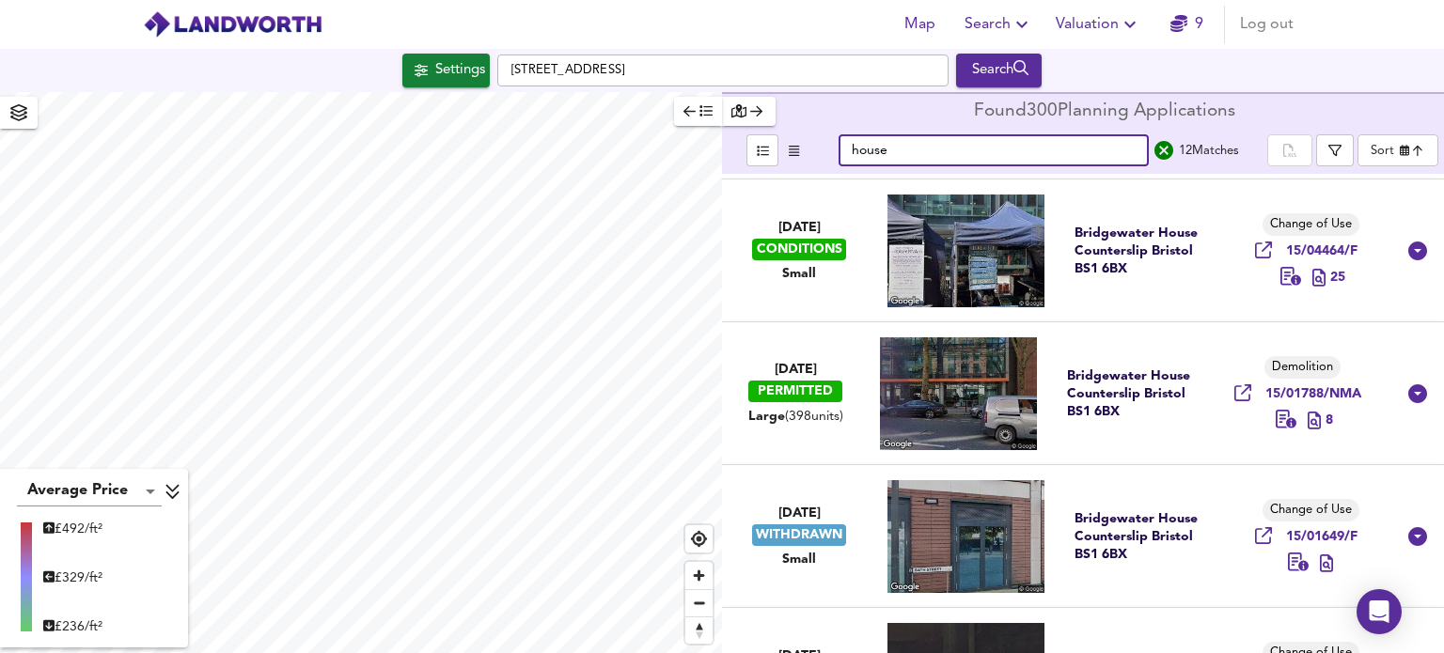
scroll to position [1235, 0]
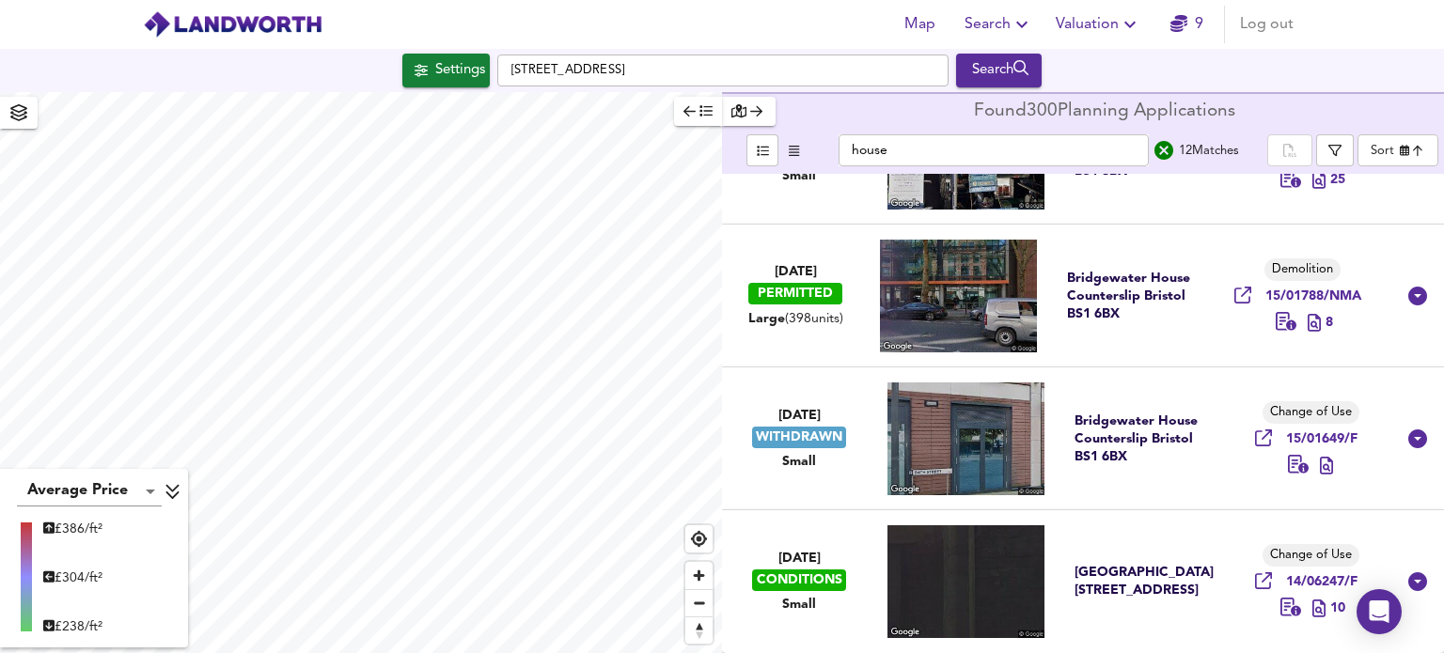
type input "926"
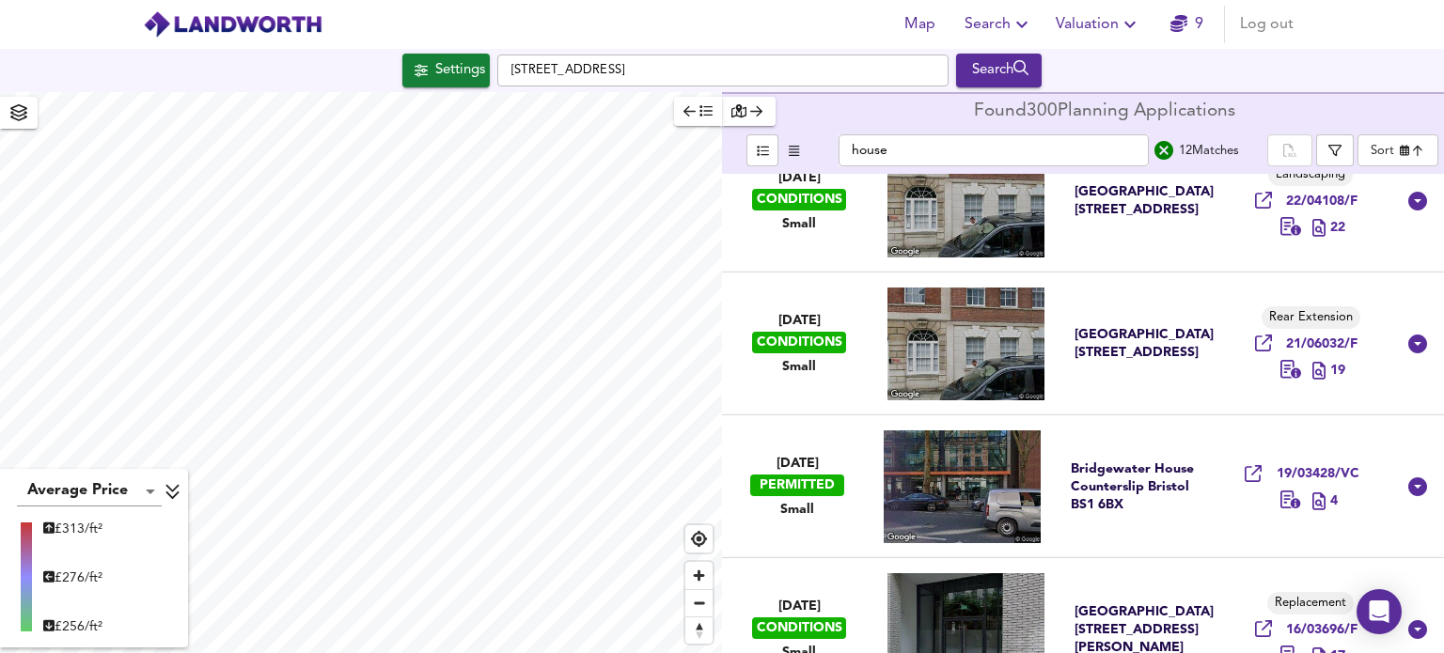
scroll to position [0, 0]
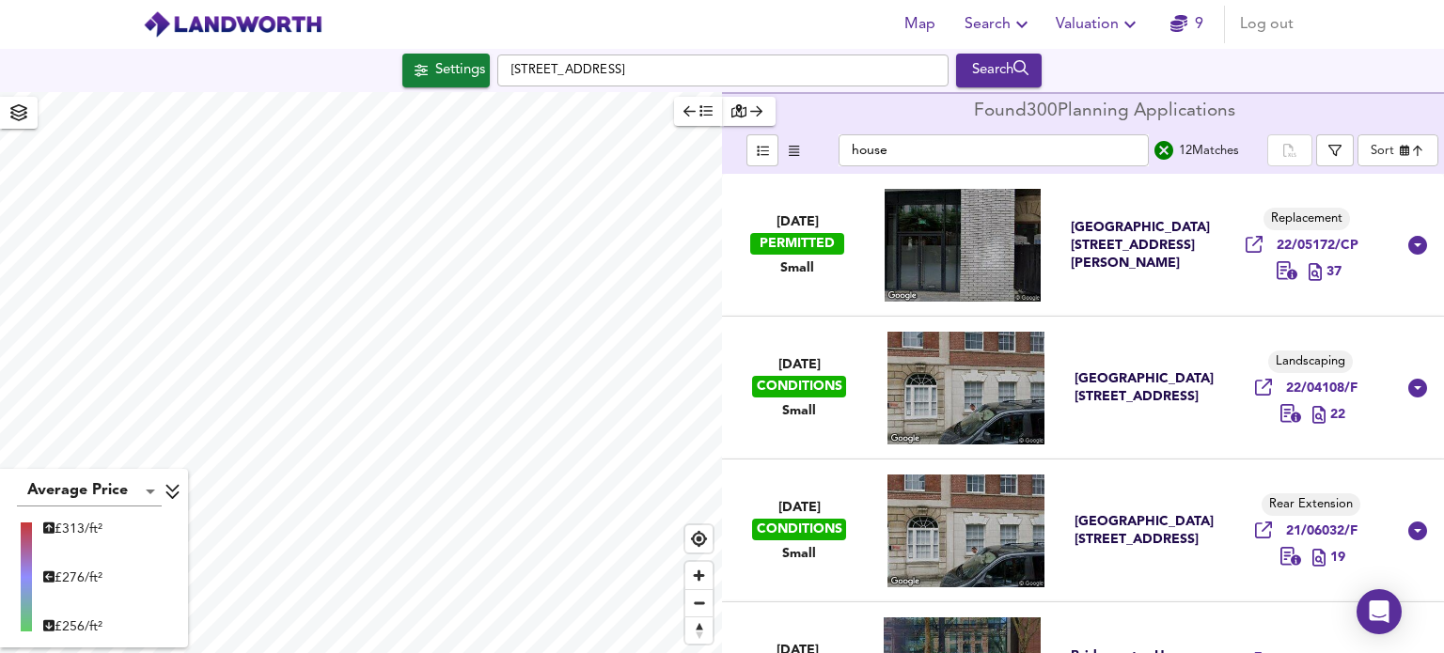
click at [1168, 151] on icon "search" at bounding box center [1163, 150] width 19 height 19
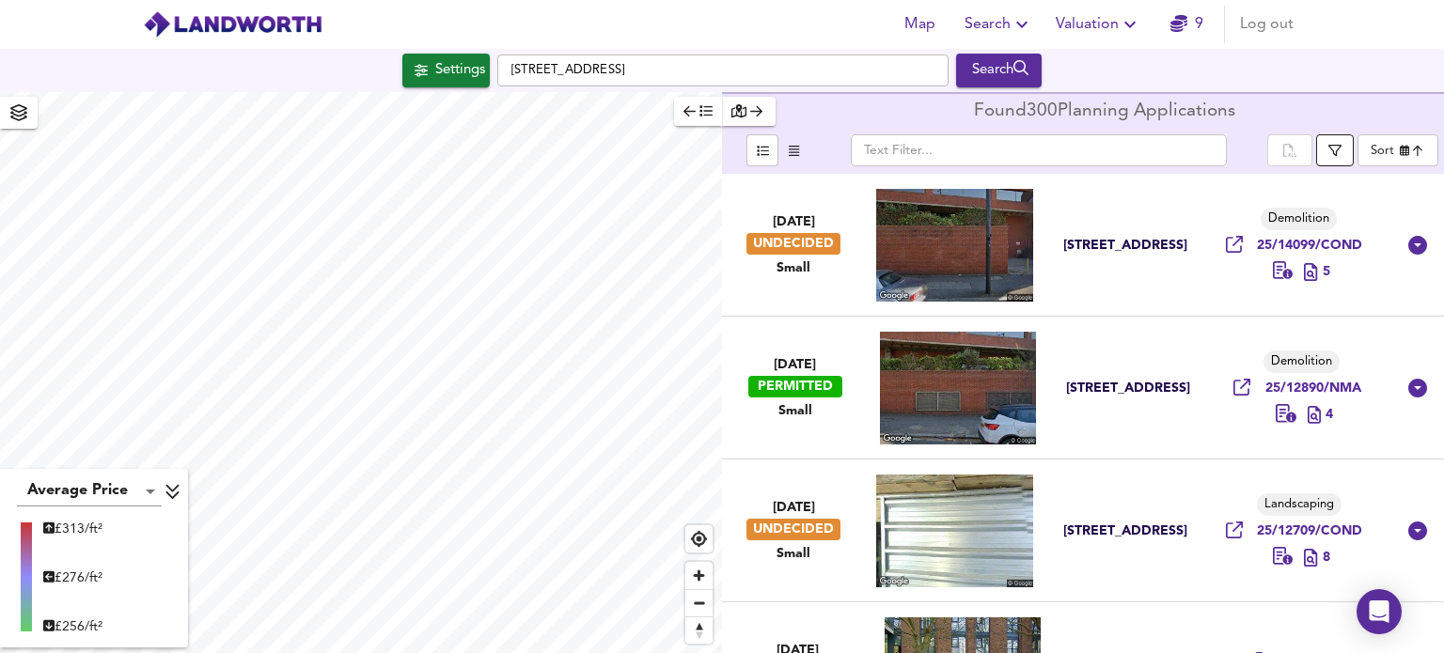
click at [1333, 152] on icon "button" at bounding box center [1334, 150] width 13 height 13
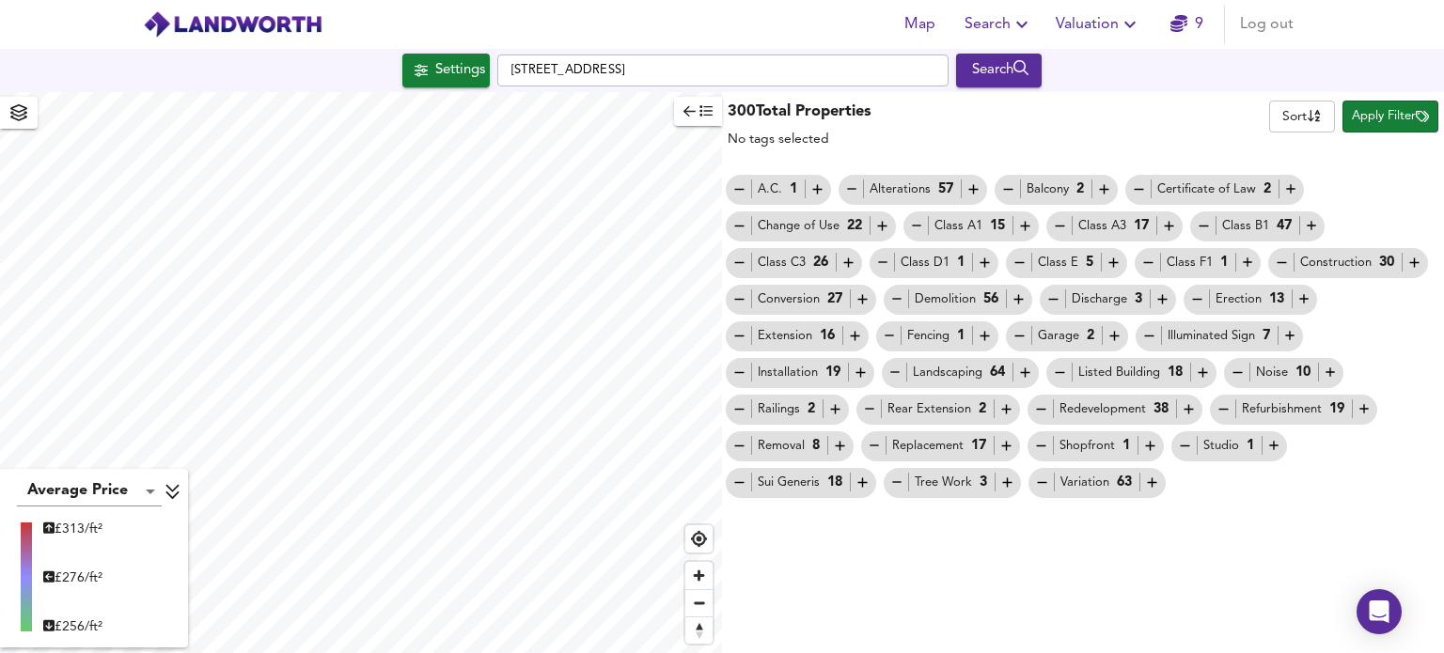
click at [1166, 557] on div "300 Total Properties No tags selected Sort name ​ Apply Filter A.C. 1 Alteratio…" at bounding box center [1083, 372] width 722 height 561
click at [444, 74] on div "Settings" at bounding box center [460, 70] width 50 height 24
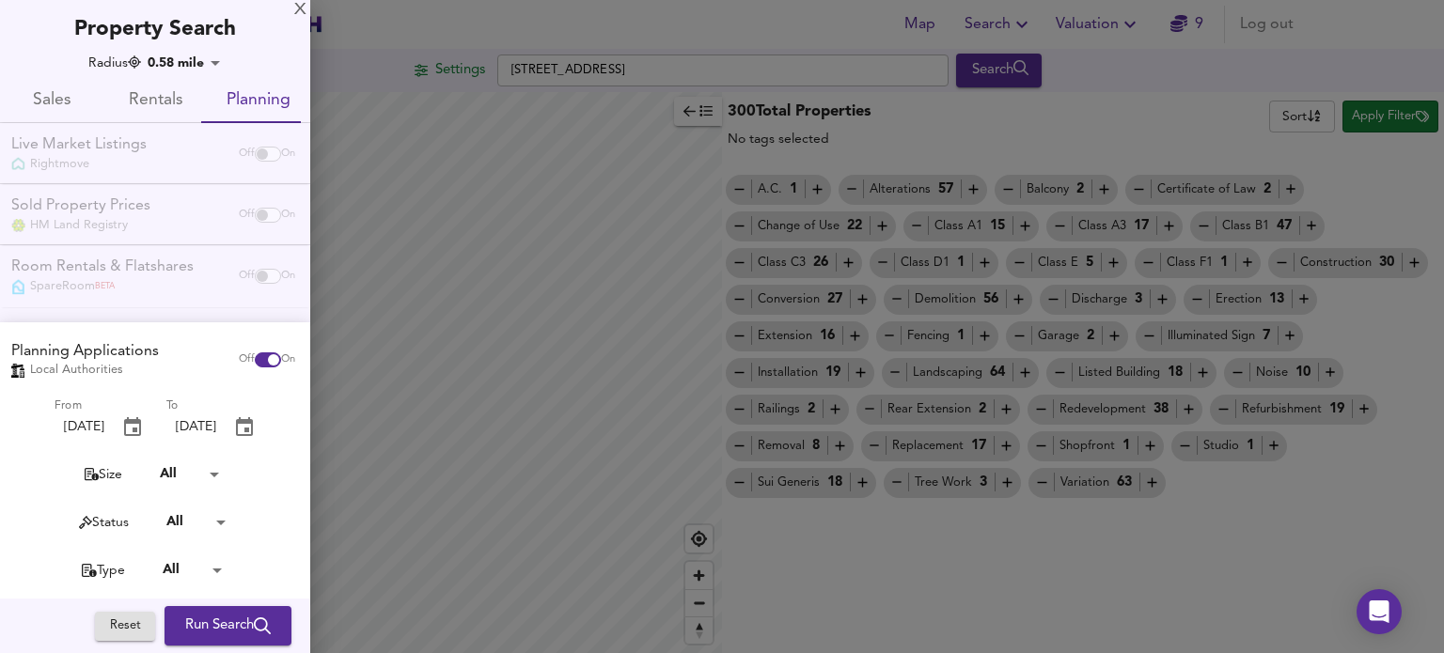
click at [255, 356] on input "checkbox" at bounding box center [273, 360] width 45 height 15
checkbox input "false"
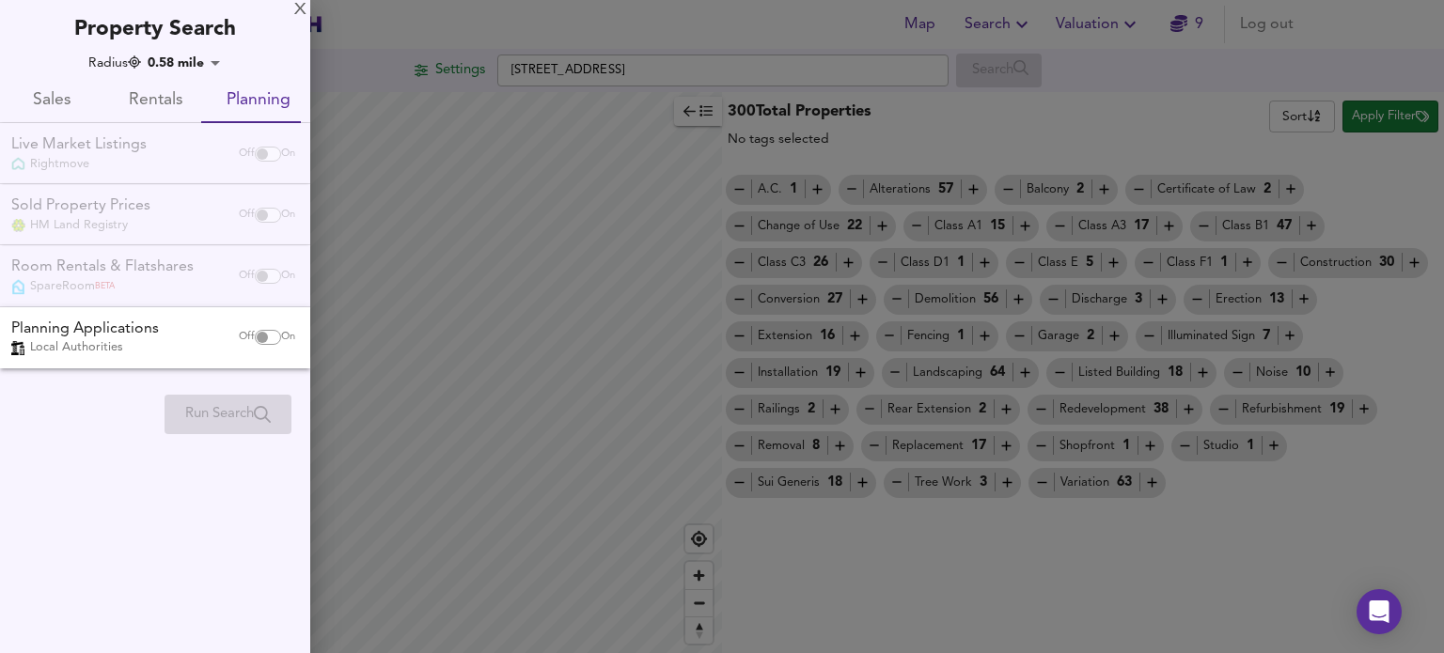
click at [153, 102] on span "Rentals" at bounding box center [155, 100] width 81 height 29
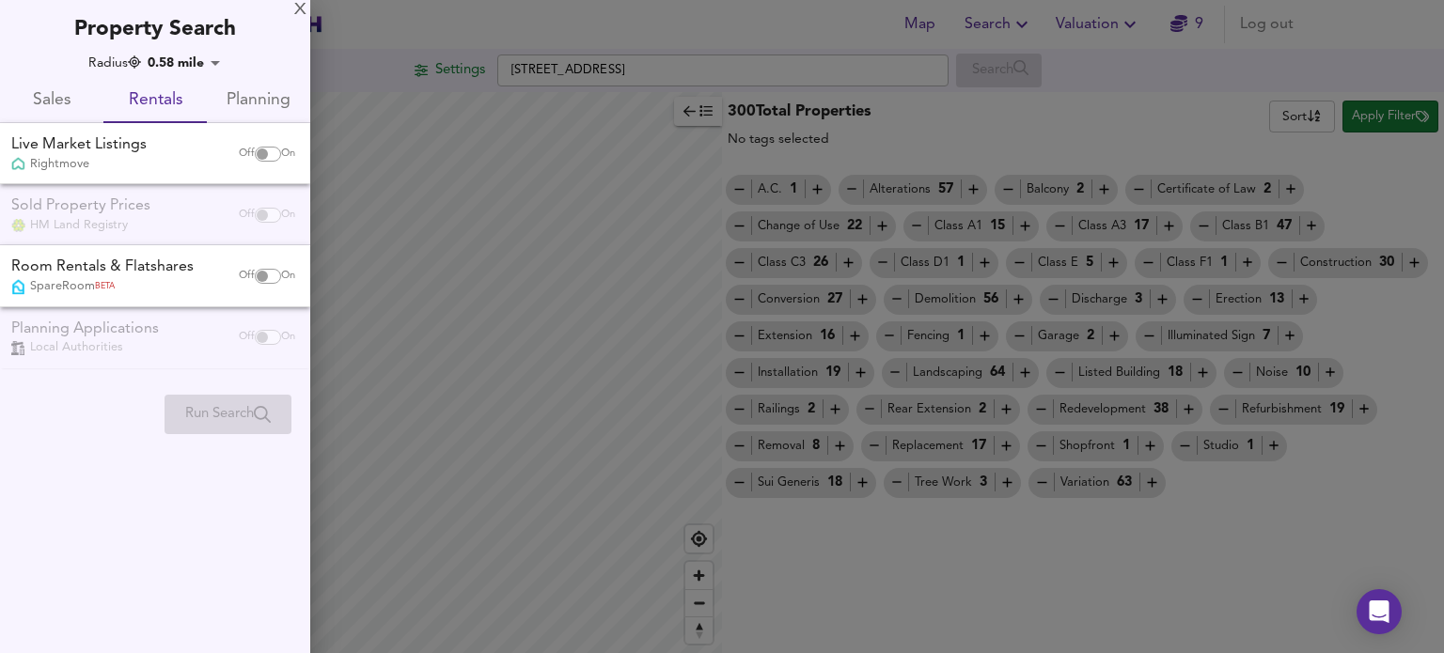
click at [259, 276] on input "checkbox" at bounding box center [262, 276] width 45 height 15
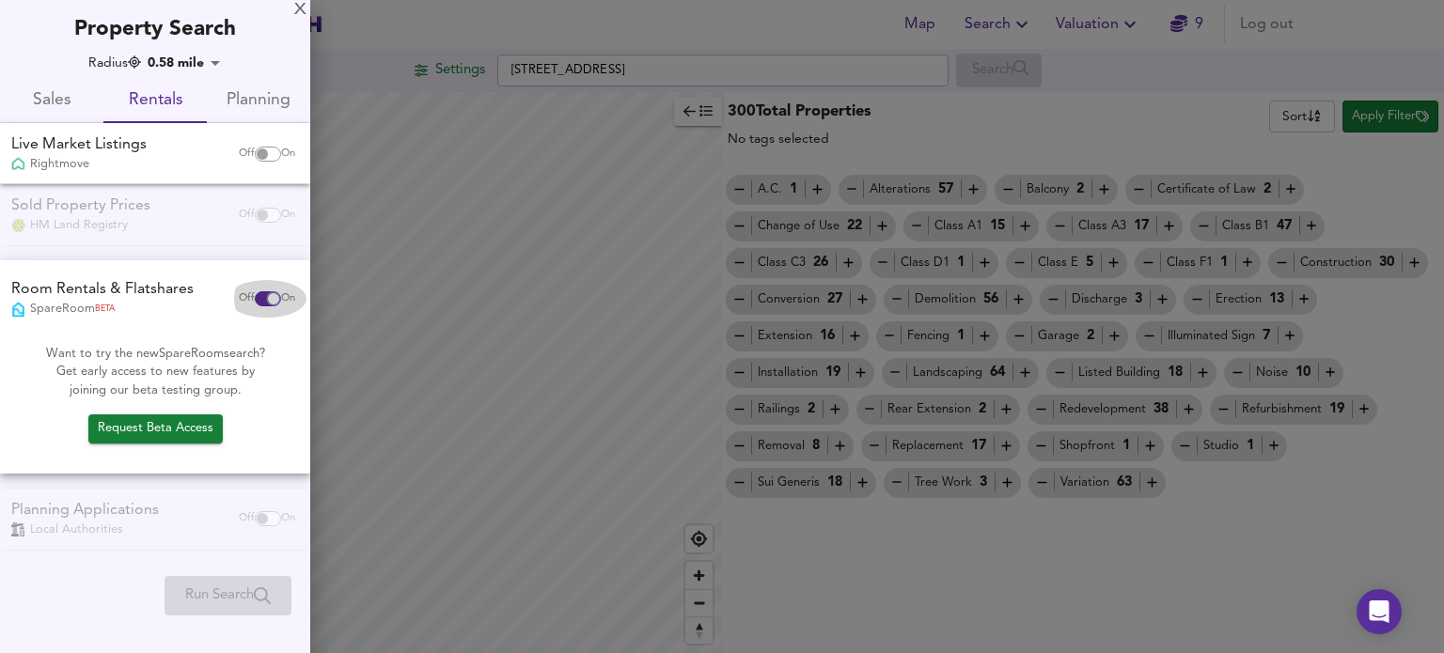
click at [259, 297] on input "checkbox" at bounding box center [273, 298] width 45 height 15
checkbox input "false"
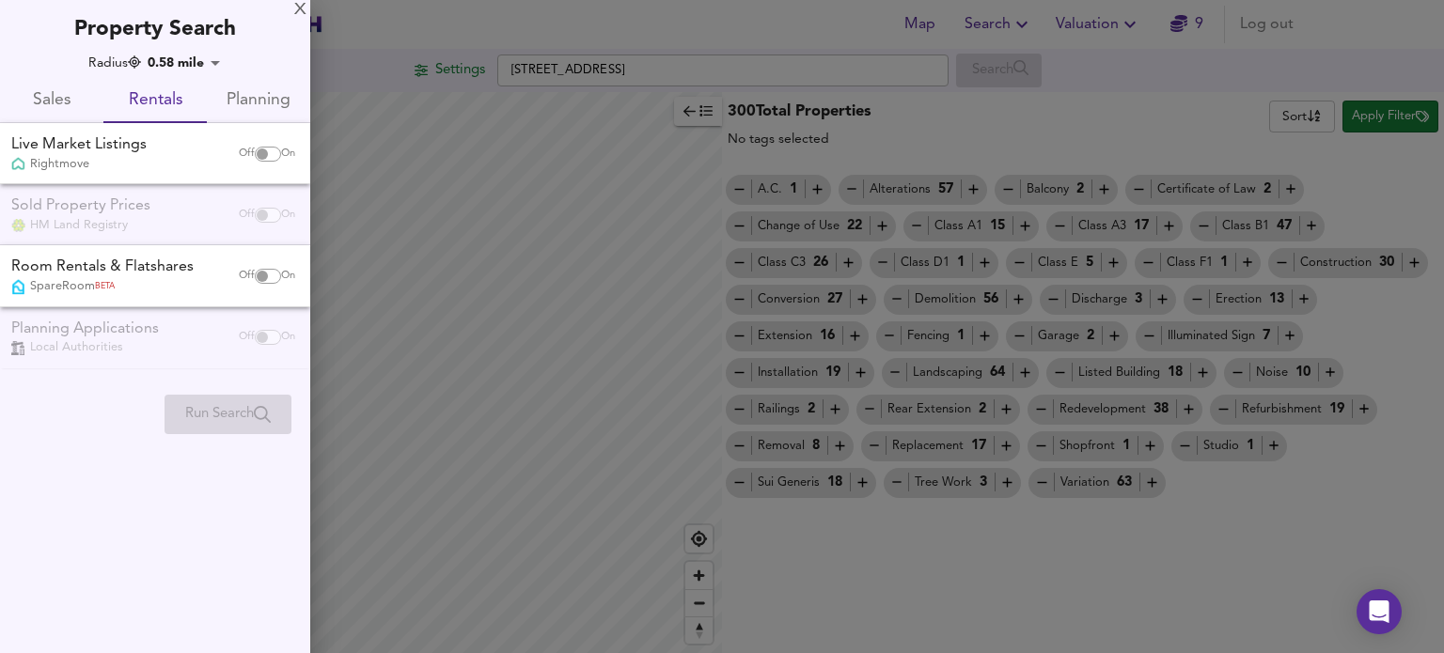
click at [263, 156] on input "checkbox" at bounding box center [262, 154] width 45 height 15
checkbox input "true"
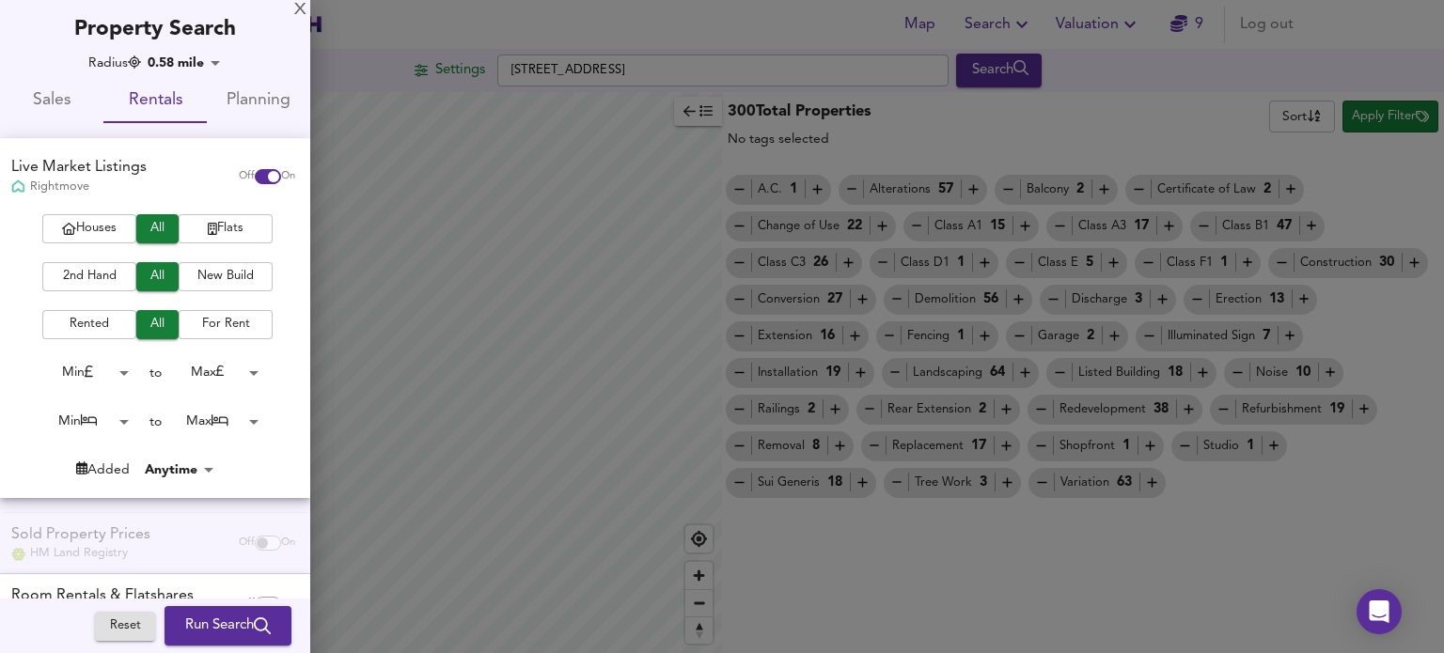
click at [209, 625] on span "Run Search" at bounding box center [228, 626] width 86 height 24
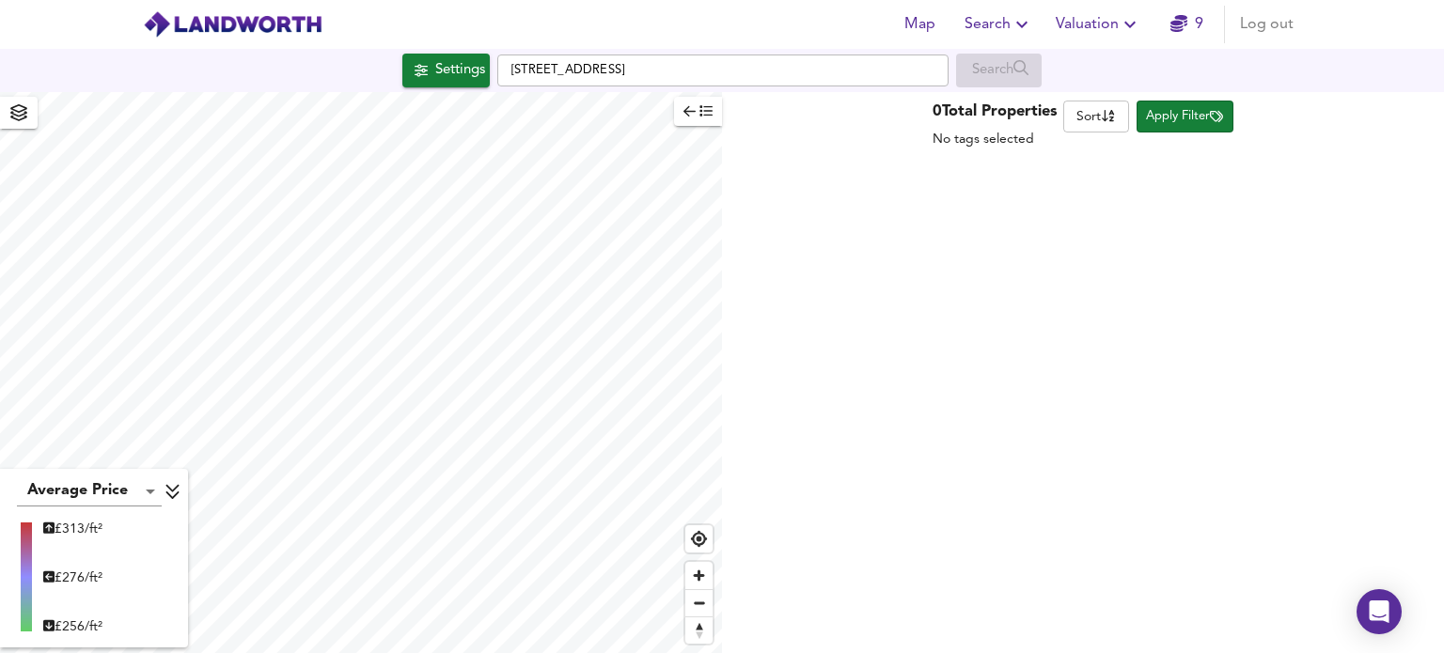
click at [708, 112] on icon "button" at bounding box center [705, 110] width 13 height 13
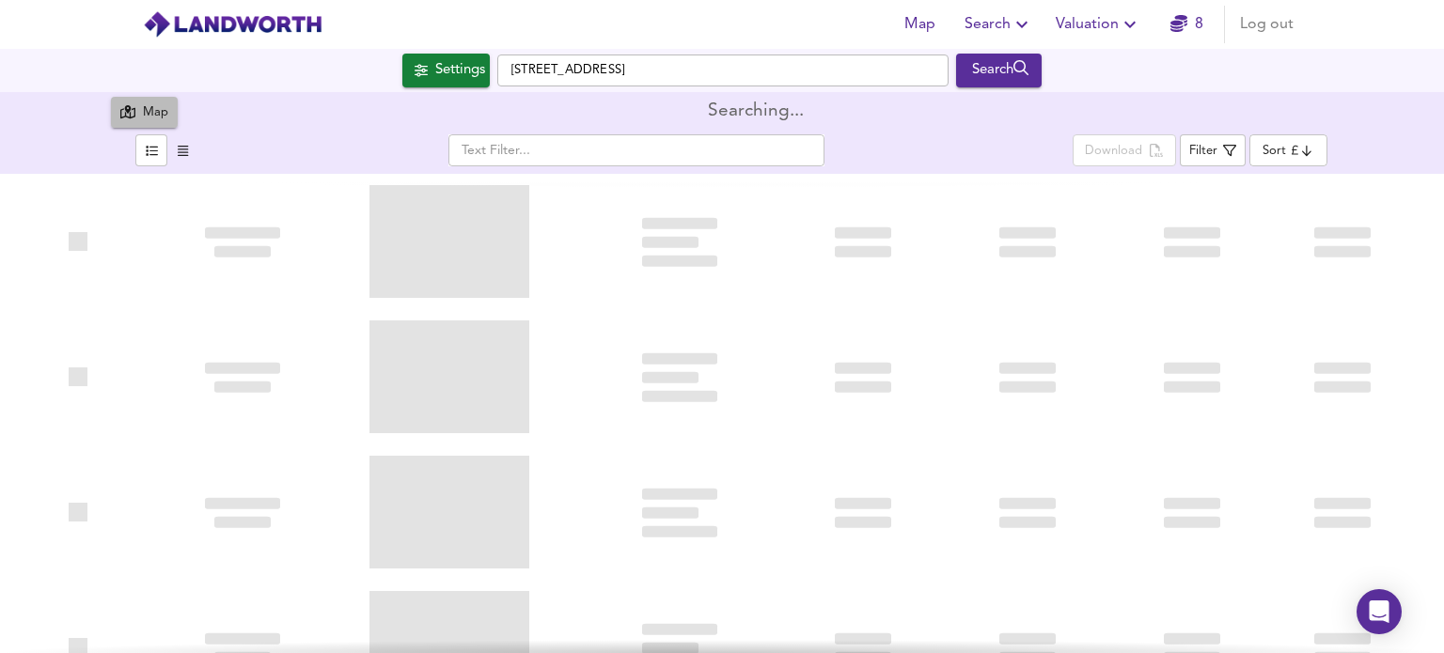
click at [161, 110] on div "Map" at bounding box center [155, 113] width 25 height 22
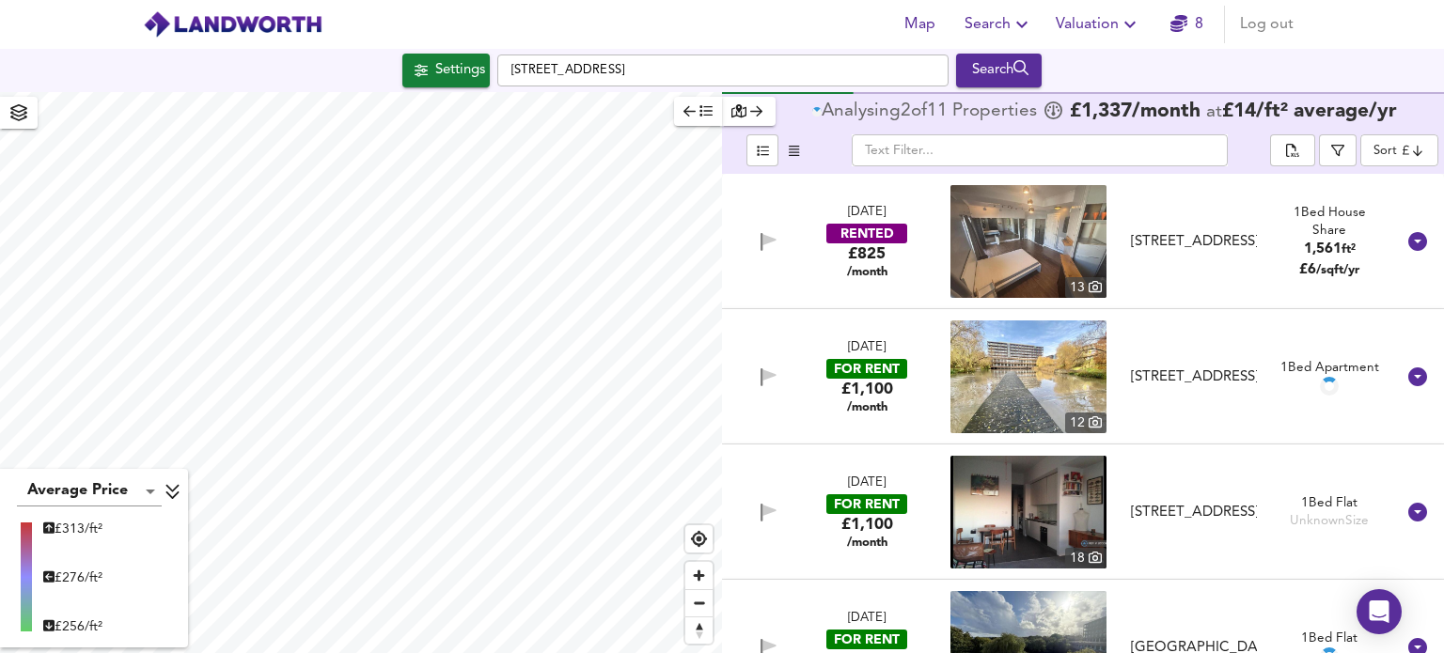
click at [23, 120] on icon "button" at bounding box center [18, 112] width 19 height 17
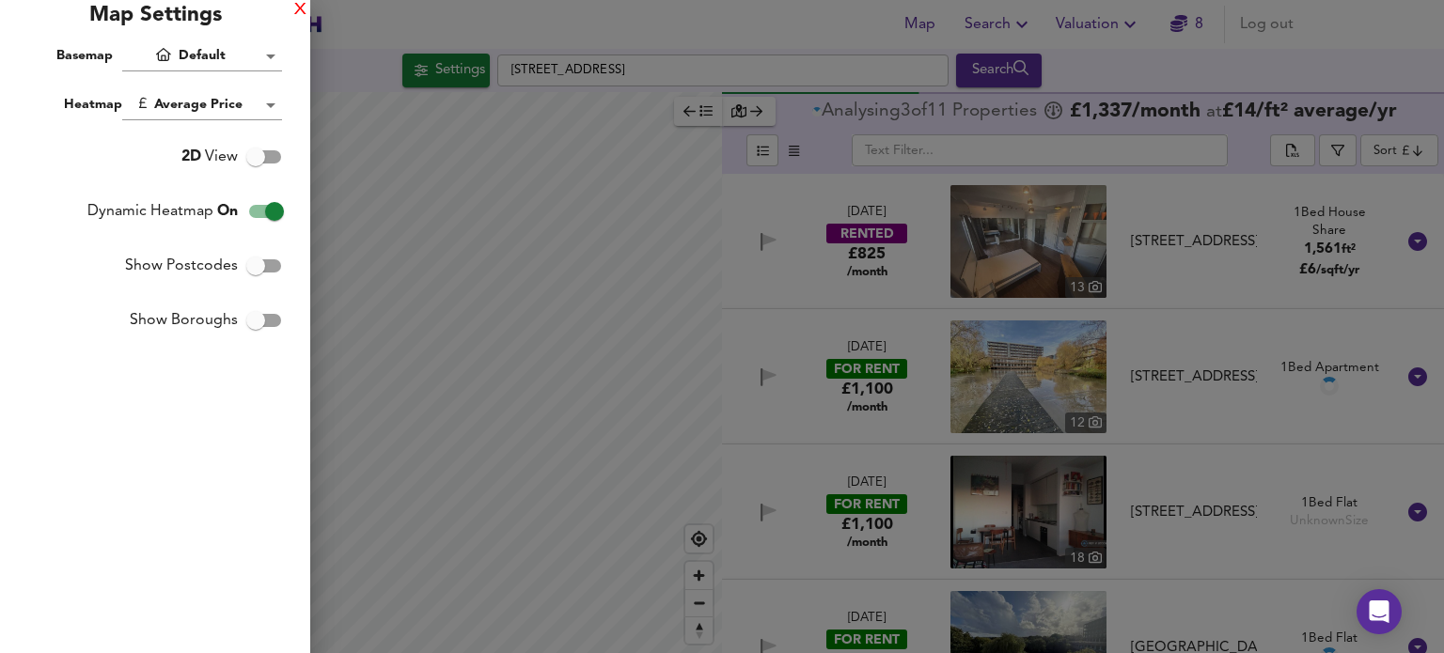
click at [301, 4] on div "X" at bounding box center [300, 10] width 12 height 13
